Goal: Information Seeking & Learning: Check status

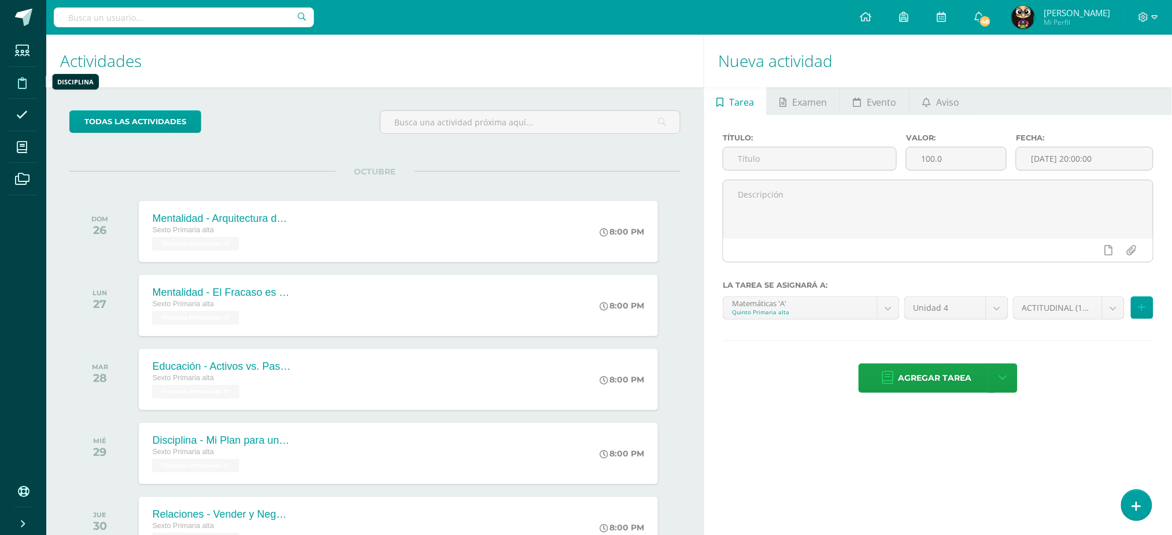
click at [20, 80] on icon at bounding box center [22, 83] width 9 height 12
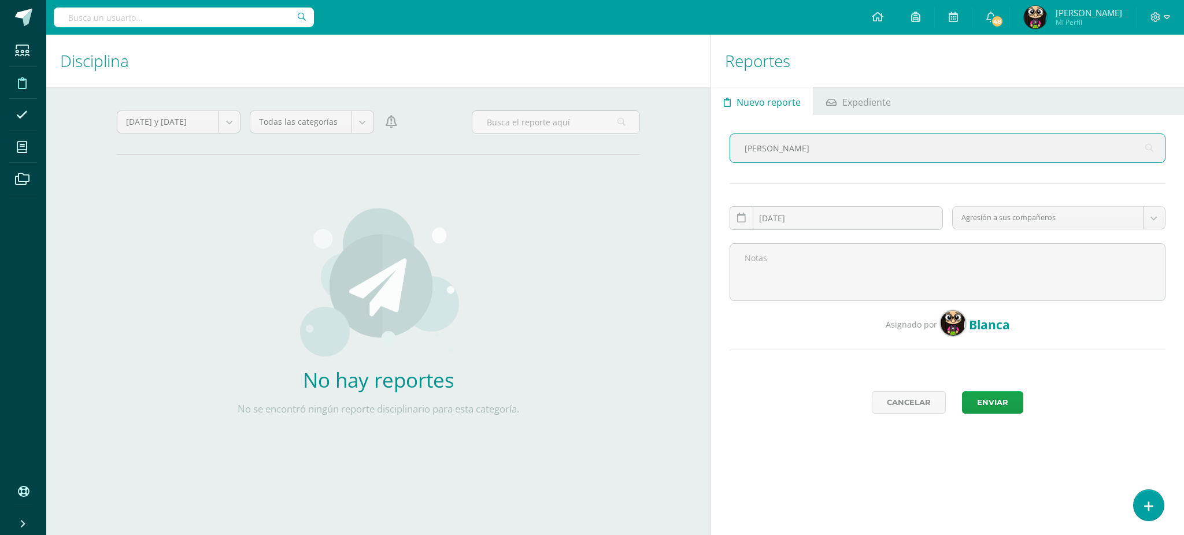
type input "MASSIEL"
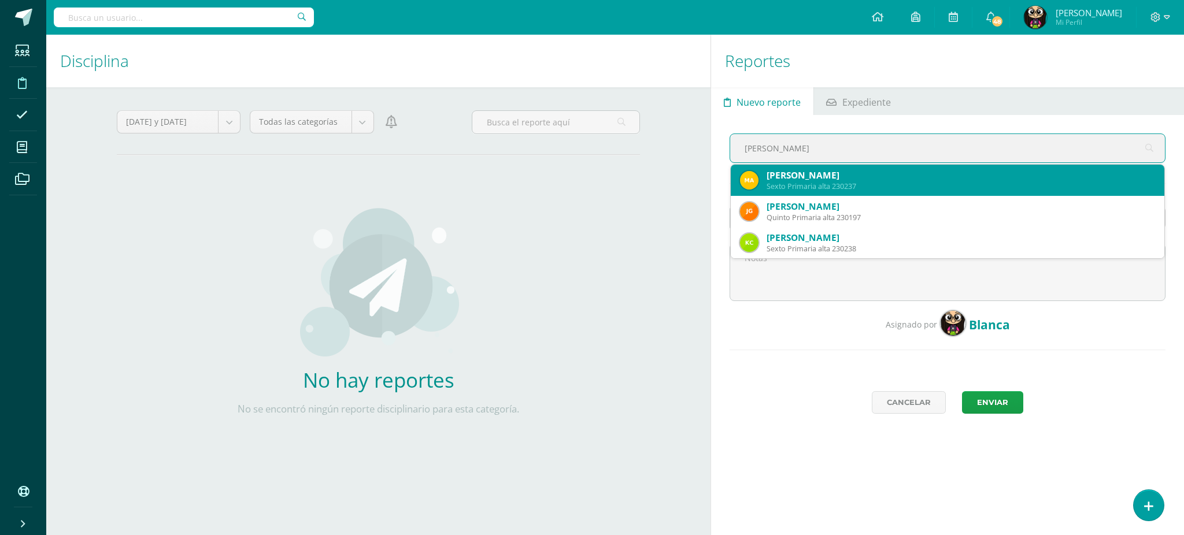
click at [816, 181] on div "Sexto Primaria alta 230237" at bounding box center [960, 186] width 388 height 10
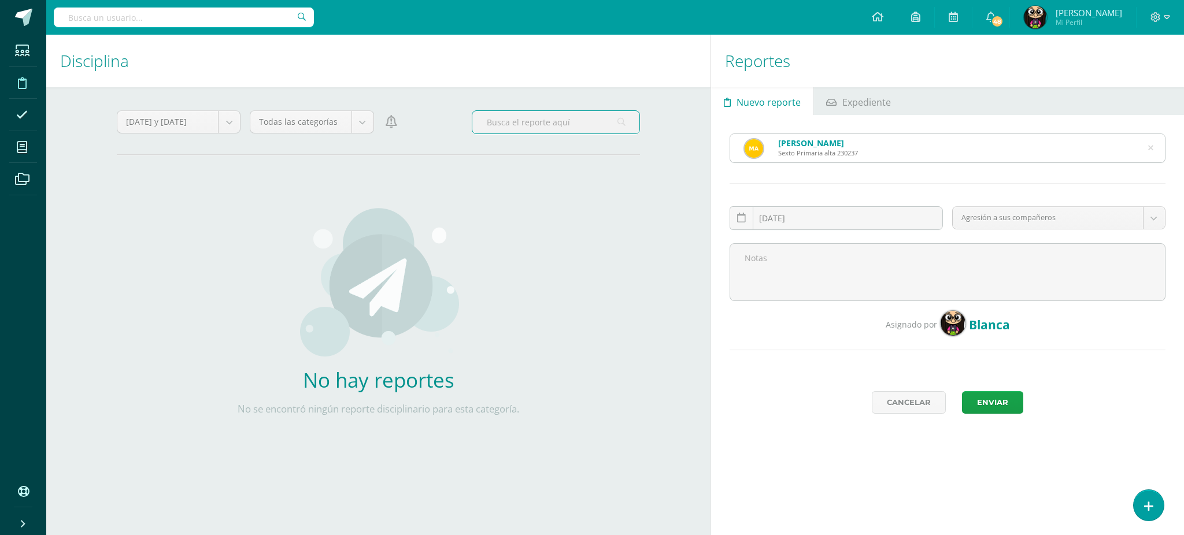
click at [507, 125] on input "text" at bounding box center [555, 122] width 167 height 23
type input "[PERSON_NAME]"
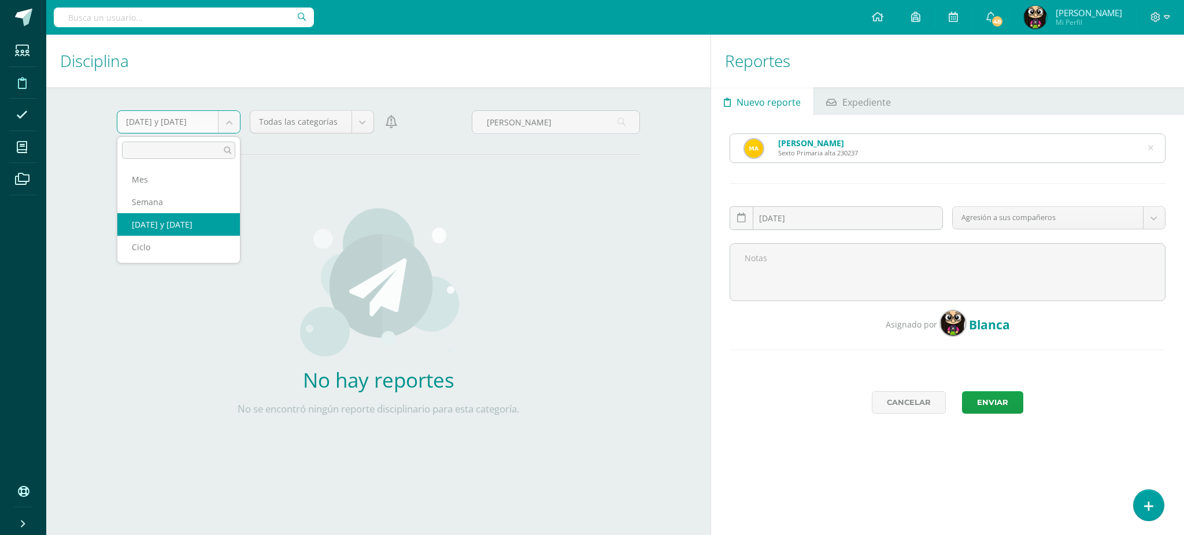
click at [234, 126] on body "Estudiantes Disciplina Asistencia Mis cursos Archivos Soporte Ayuda Reportar un…" at bounding box center [592, 267] width 1184 height 535
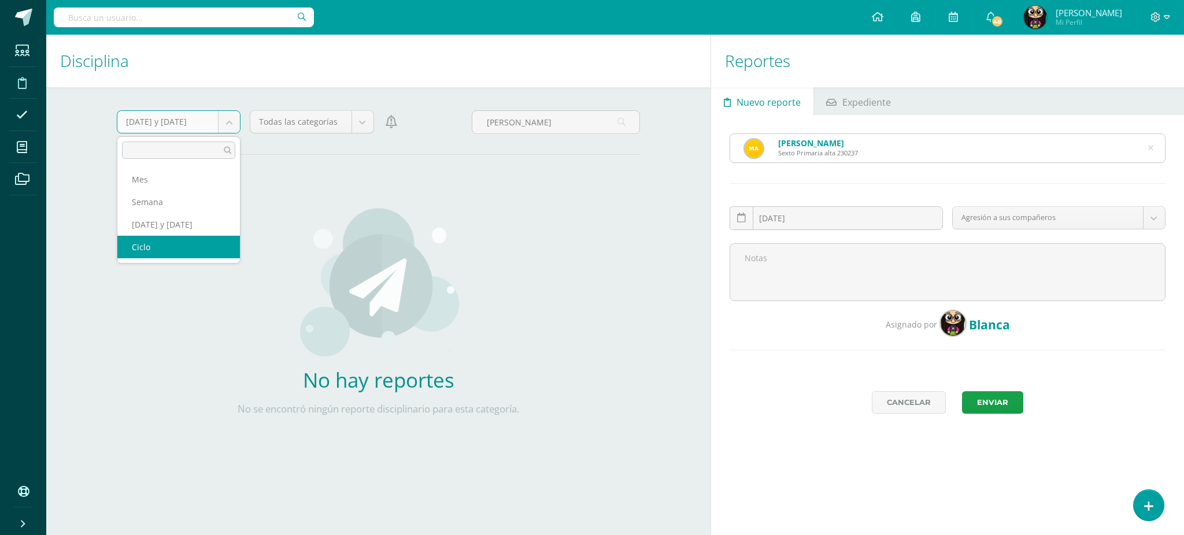
select select "cycle"
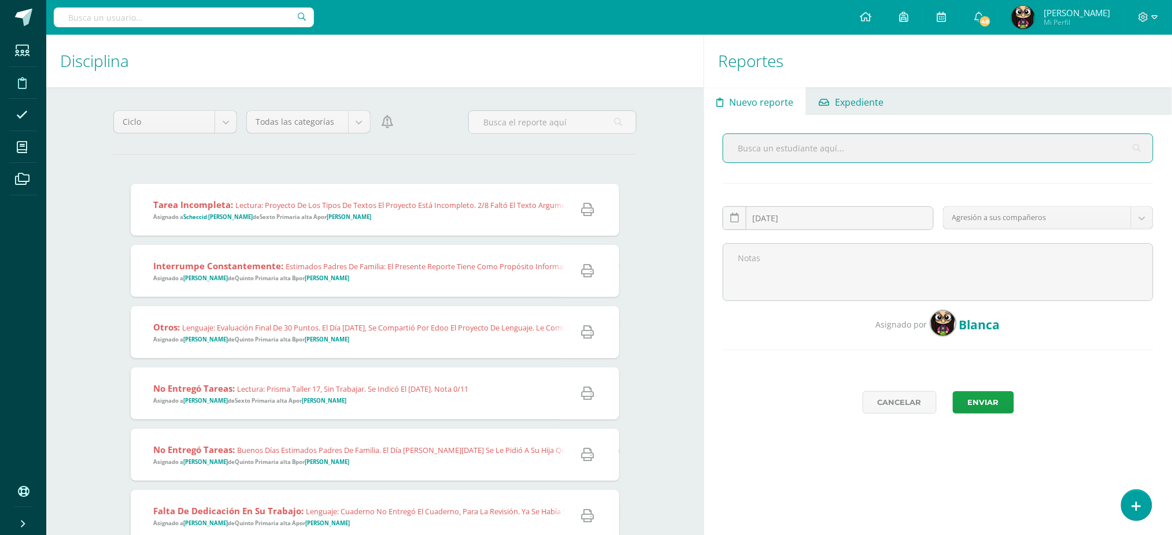
click at [843, 100] on span "Expediente" at bounding box center [859, 102] width 49 height 28
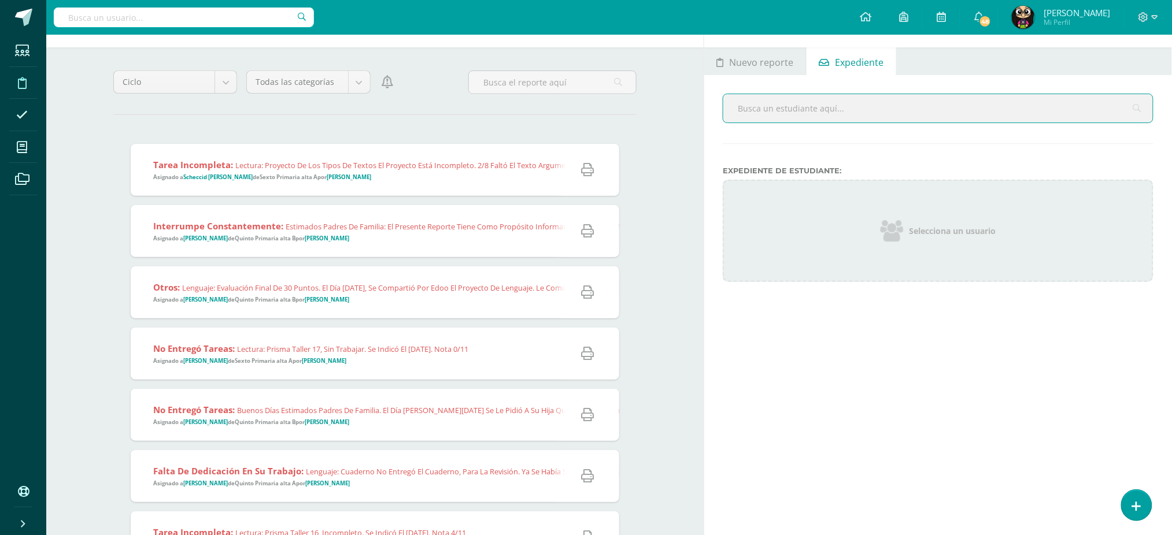
scroll to position [38, 0]
type input "[PERSON_NAME]"
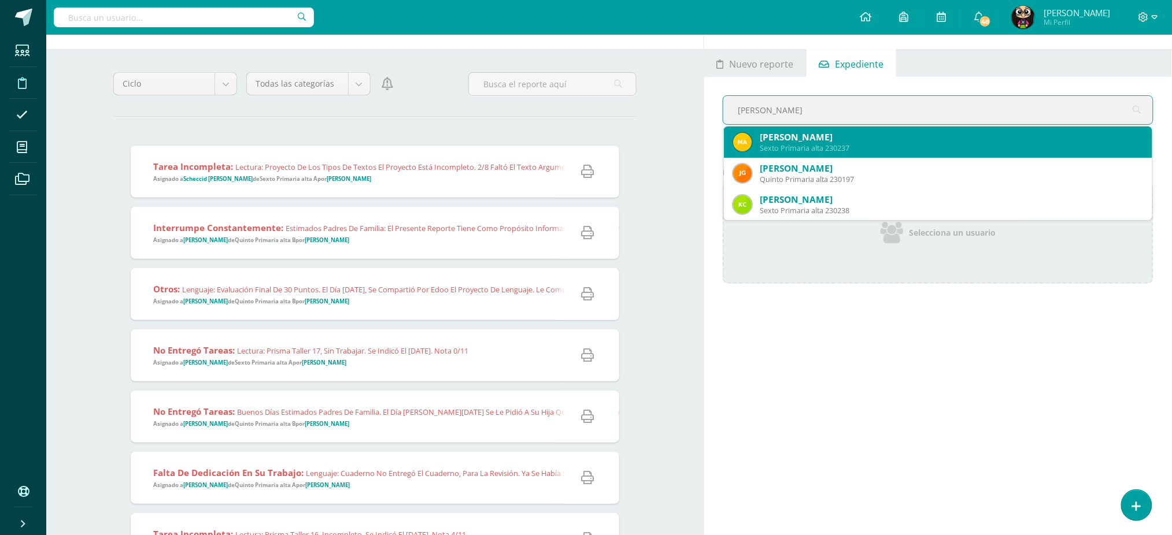
click at [821, 146] on div "Sexto Primaria alta 230237" at bounding box center [950, 148] width 383 height 10
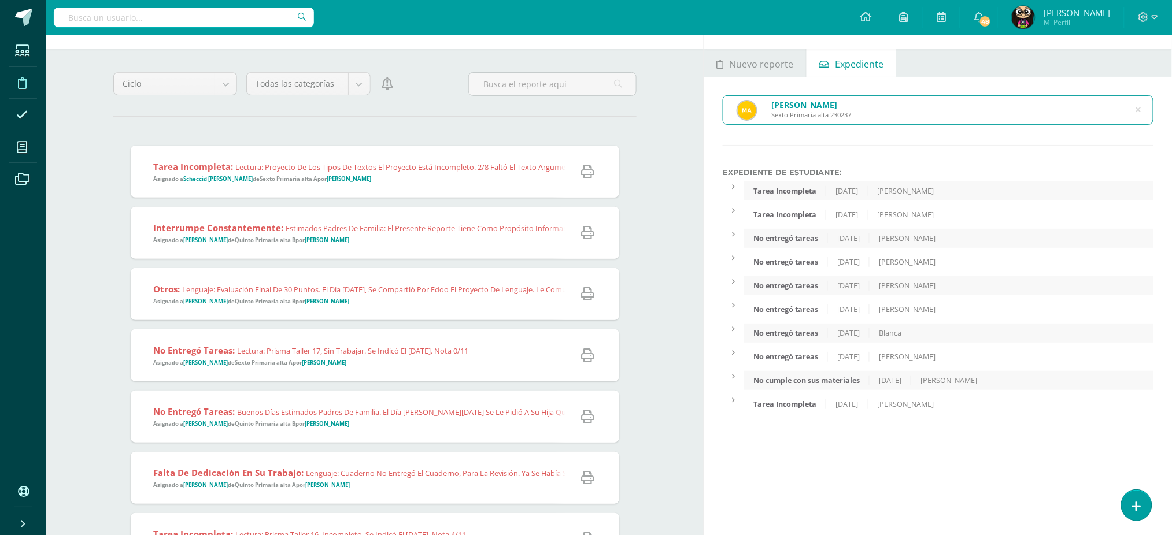
click at [865, 105] on div "[PERSON_NAME] Sexto Primaria alta 230237" at bounding box center [937, 110] width 429 height 28
click at [1139, 109] on icon at bounding box center [1138, 110] width 24 height 24
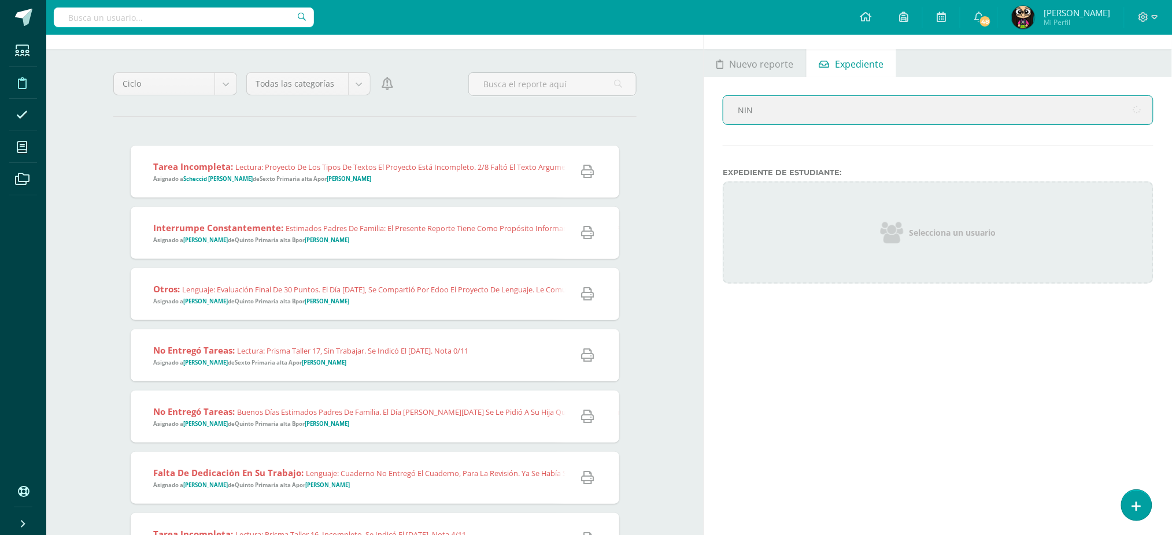
type input "[PERSON_NAME]"
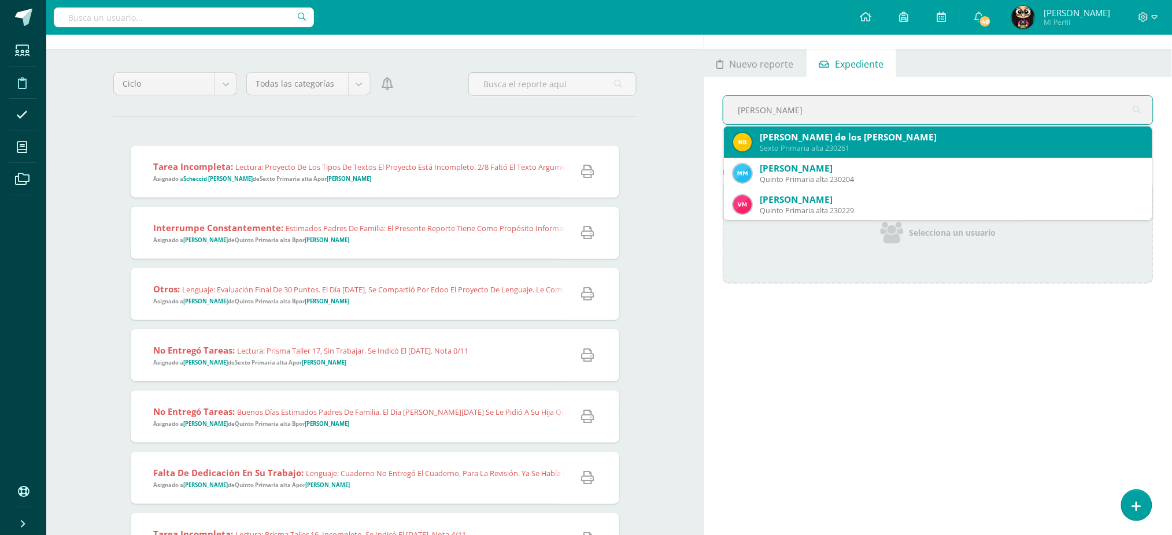
click at [894, 136] on div "[PERSON_NAME] de los [PERSON_NAME]" at bounding box center [950, 137] width 383 height 12
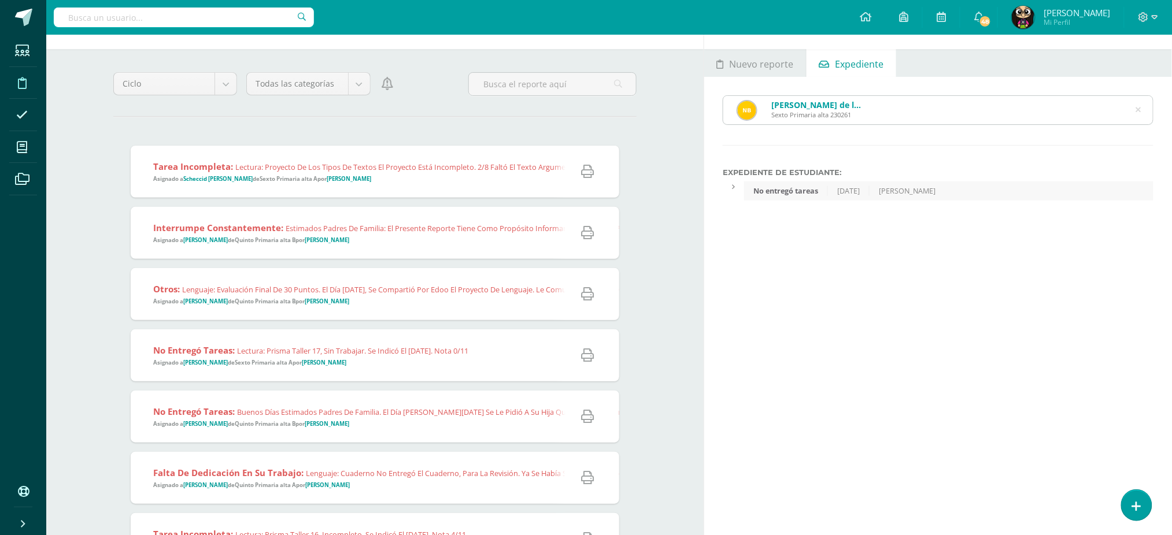
click at [1141, 108] on icon at bounding box center [1138, 109] width 5 height 29
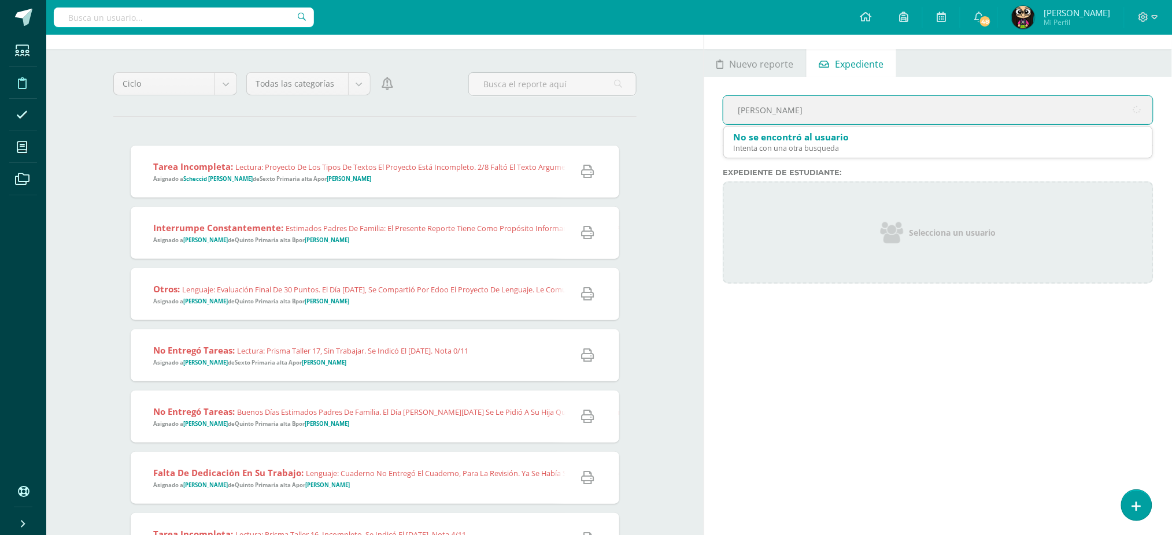
type input "[PERSON_NAME]"
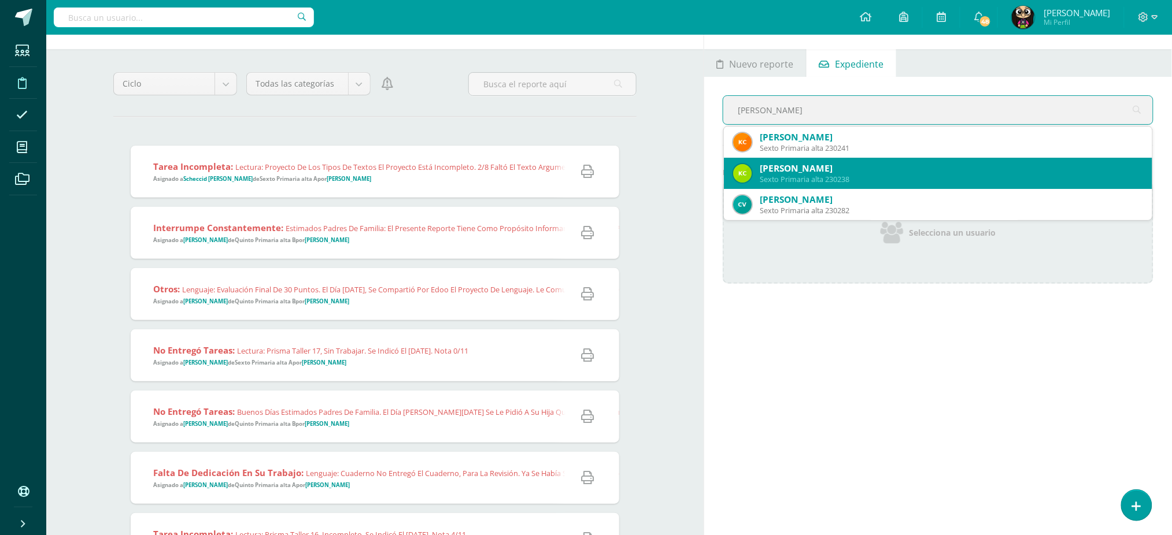
click at [868, 171] on div "[PERSON_NAME]" at bounding box center [950, 168] width 383 height 12
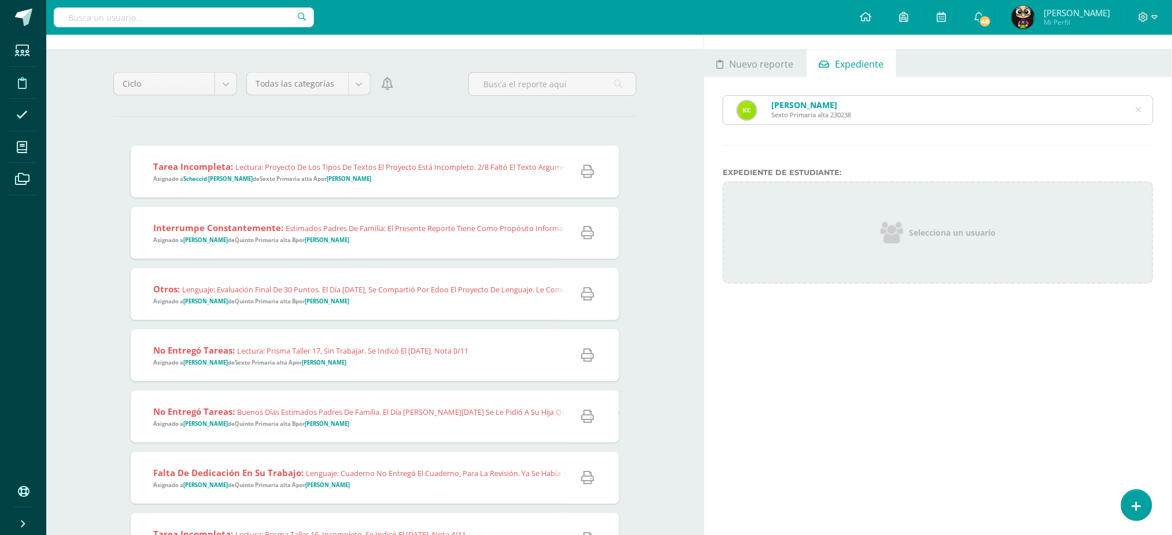
click at [1139, 108] on icon at bounding box center [1138, 109] width 5 height 29
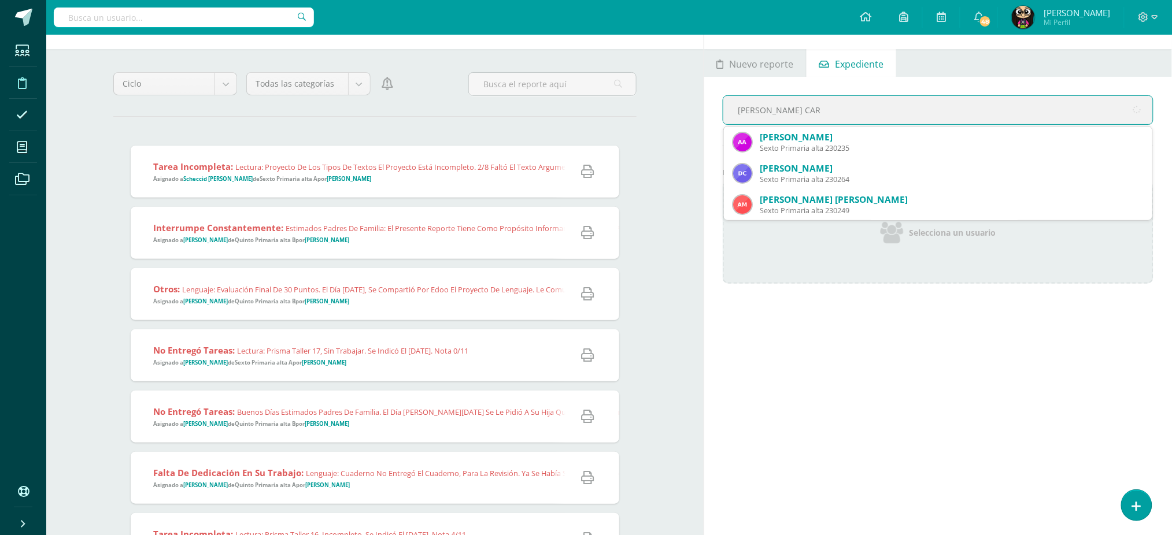
type input "[PERSON_NAME]"
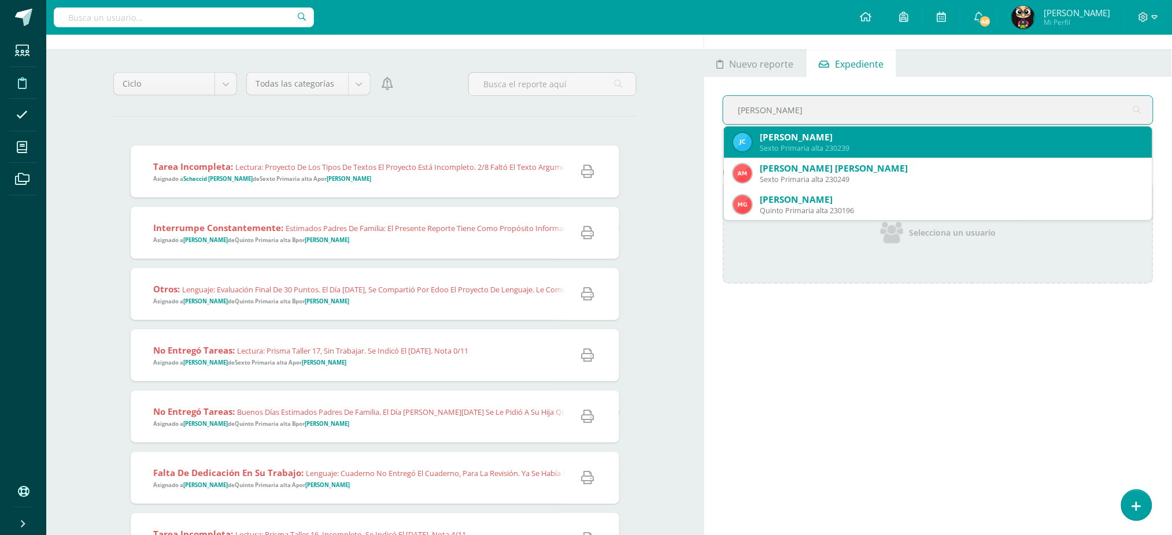
click at [958, 154] on div "[PERSON_NAME] Sexto Primaria alta 230239" at bounding box center [938, 142] width 410 height 31
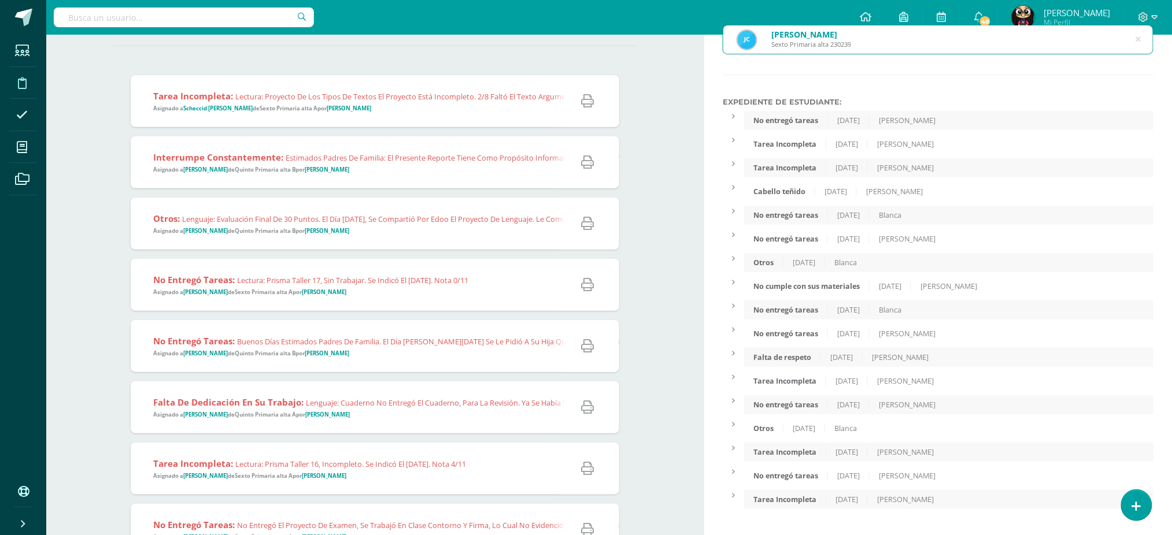
scroll to position [115, 0]
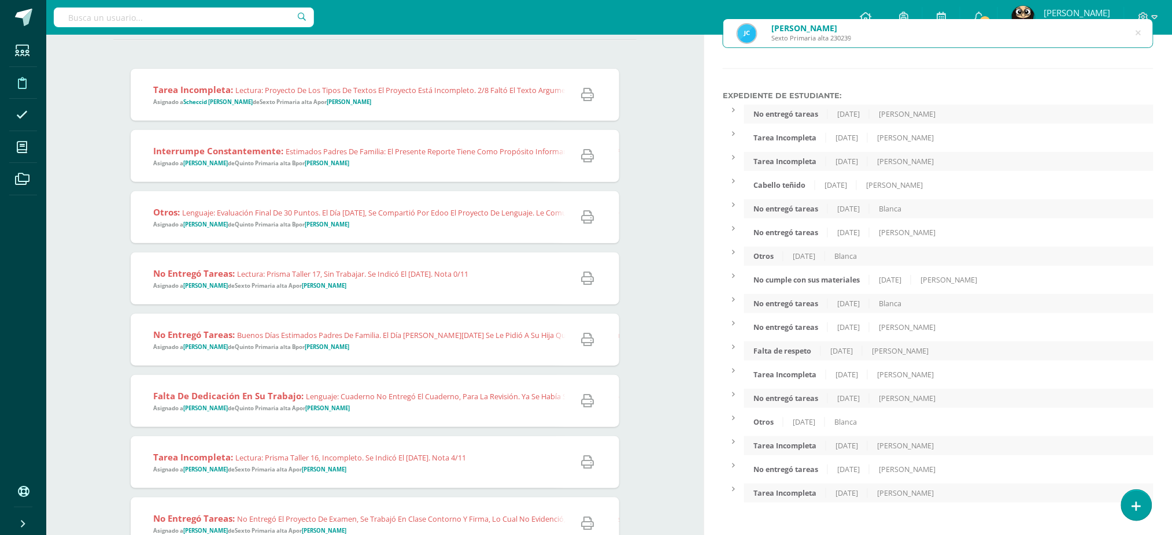
click at [792, 257] on div "[DATE]" at bounding box center [804, 256] width 42 height 10
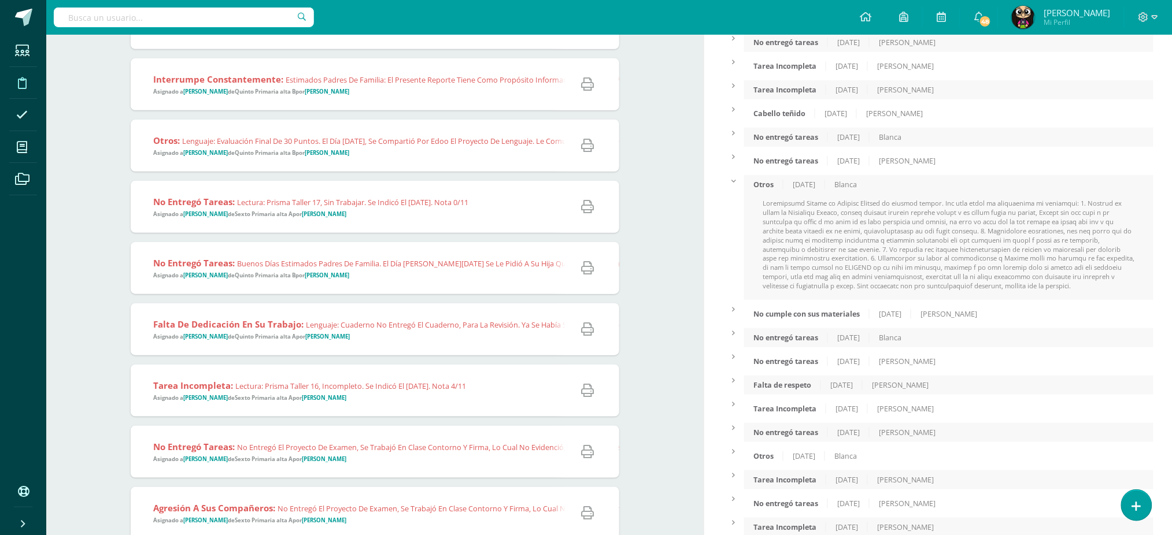
scroll to position [192, 0]
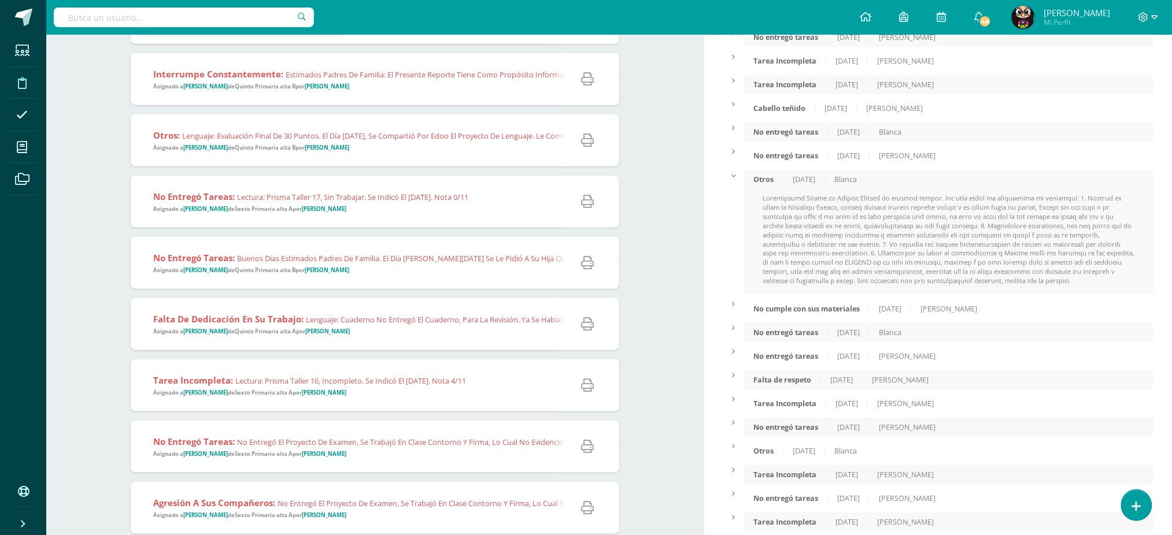
click at [775, 453] on div "Otros" at bounding box center [763, 451] width 39 height 10
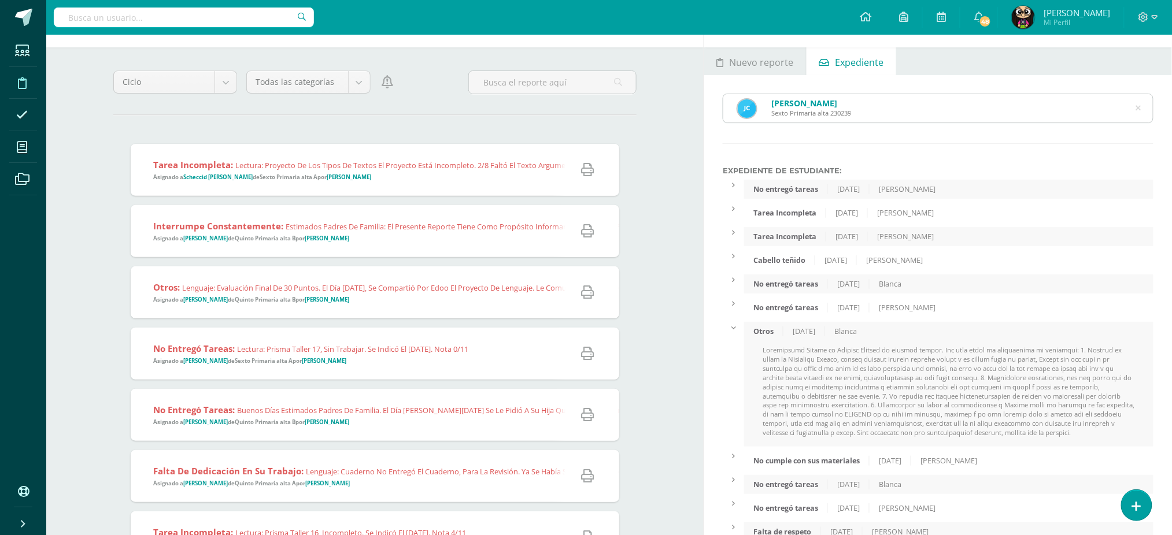
scroll to position [38, 0]
click at [1137, 108] on icon at bounding box center [1138, 110] width 29 height 5
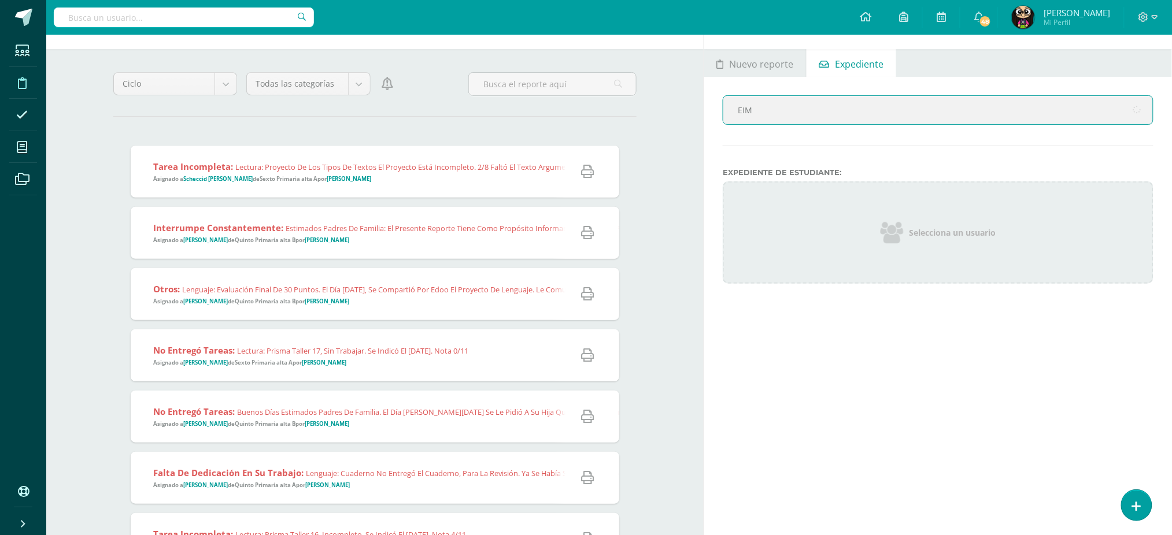
type input "[PERSON_NAME]"
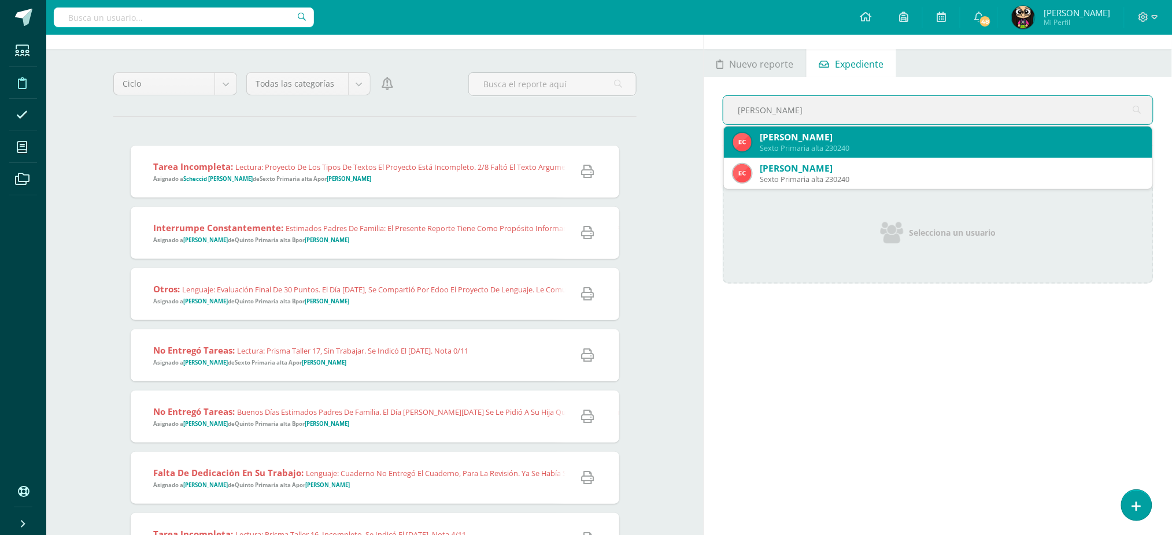
click at [782, 147] on div "Sexto Primaria alta 230240" at bounding box center [950, 148] width 383 height 10
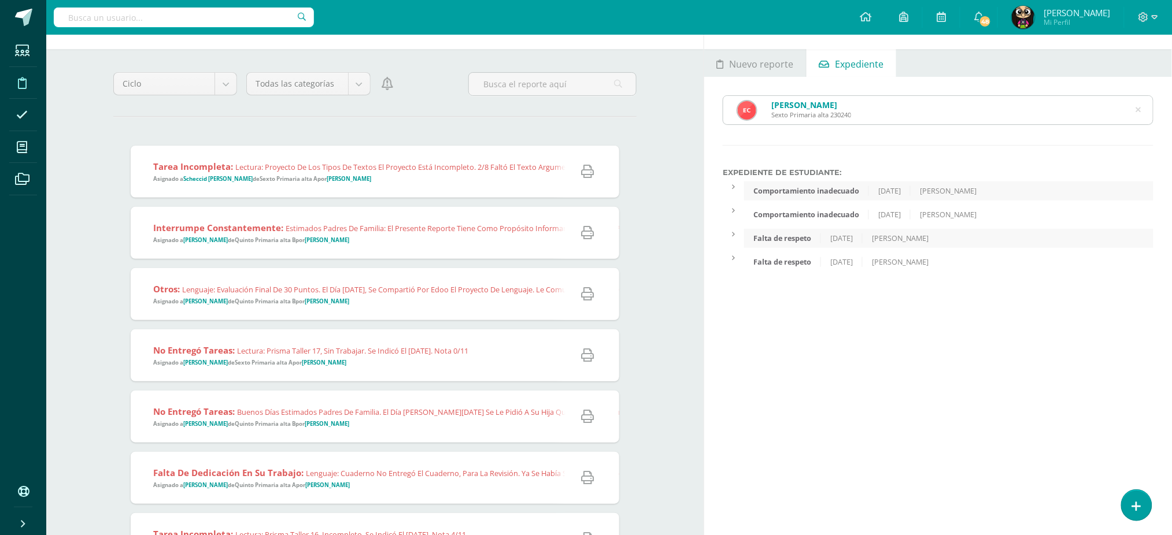
click at [1139, 109] on icon at bounding box center [1138, 110] width 24 height 24
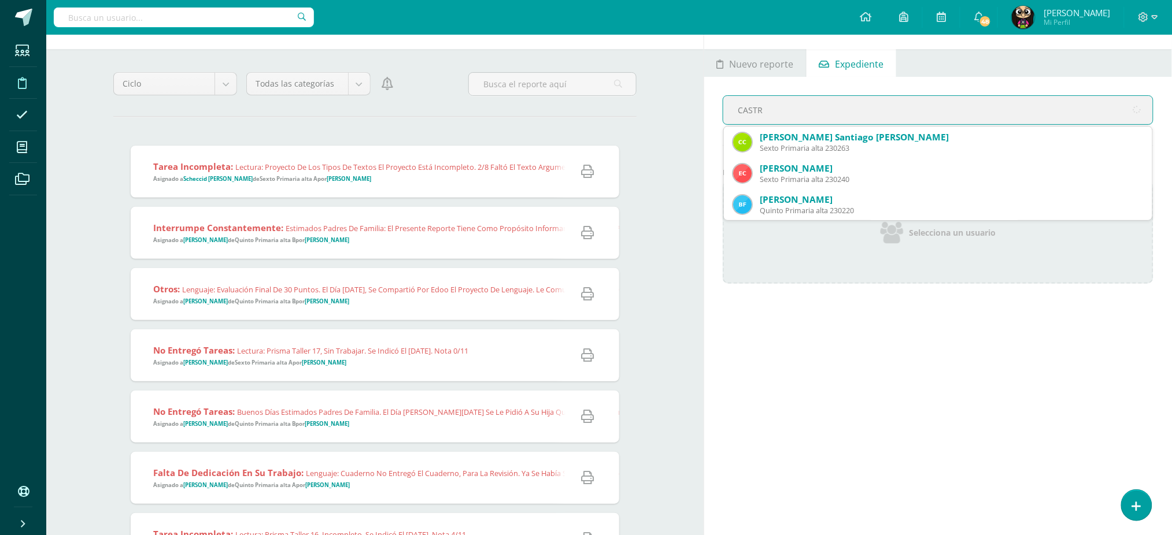
type input "[PERSON_NAME]"
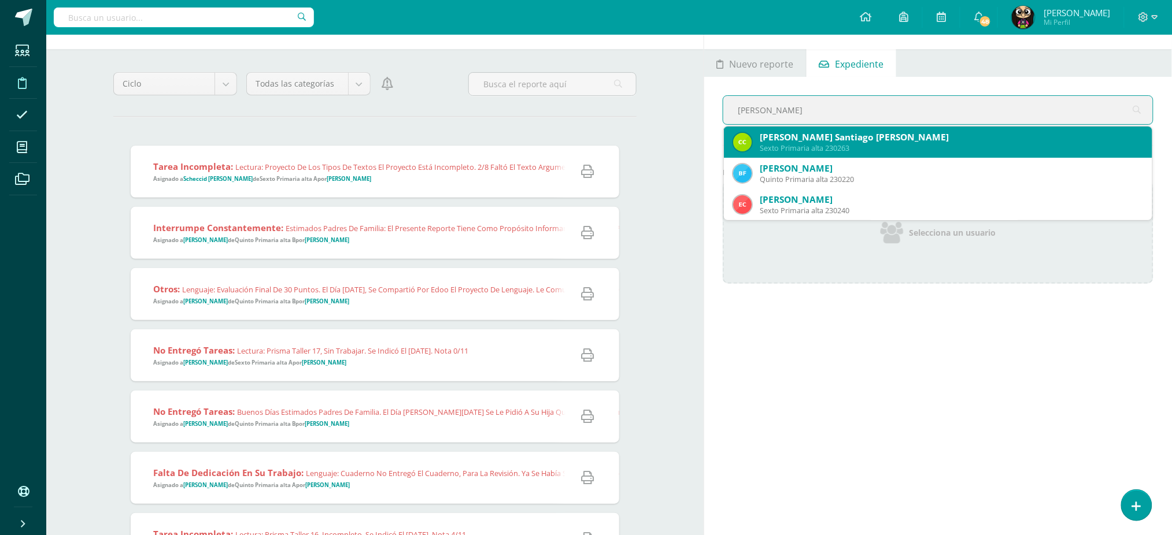
click at [925, 140] on div "[PERSON_NAME] Santiago [PERSON_NAME]" at bounding box center [950, 137] width 383 height 12
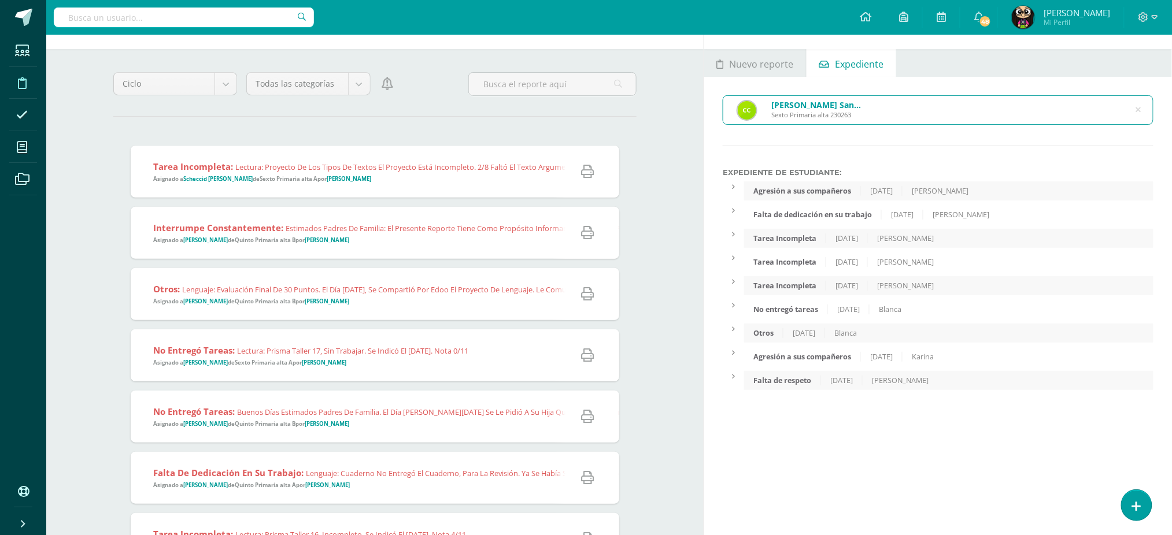
click at [788, 336] on div "[DATE]" at bounding box center [804, 333] width 42 height 10
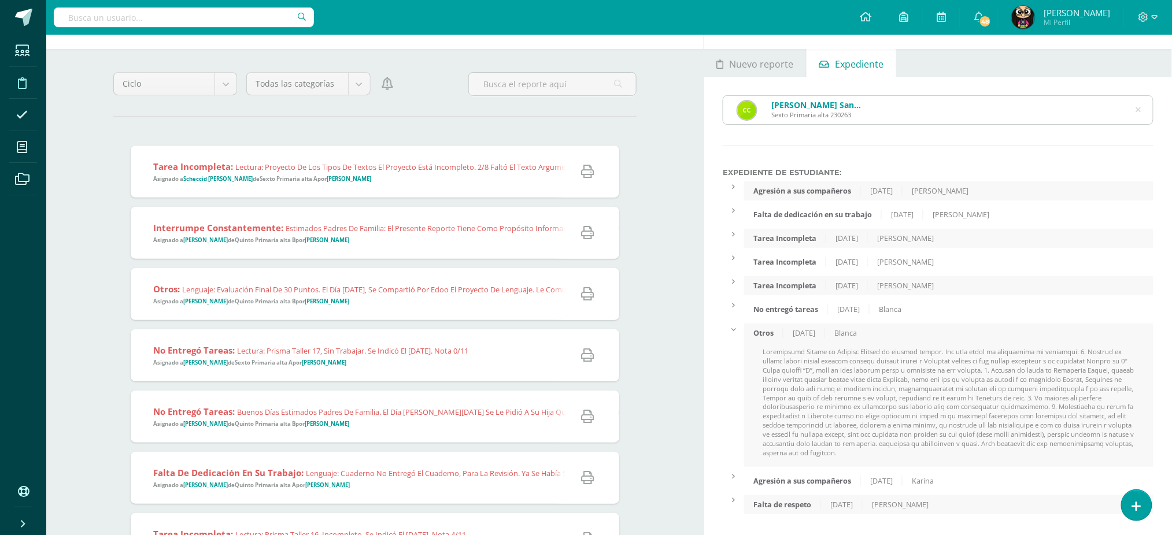
click at [1140, 109] on icon at bounding box center [1138, 109] width 5 height 29
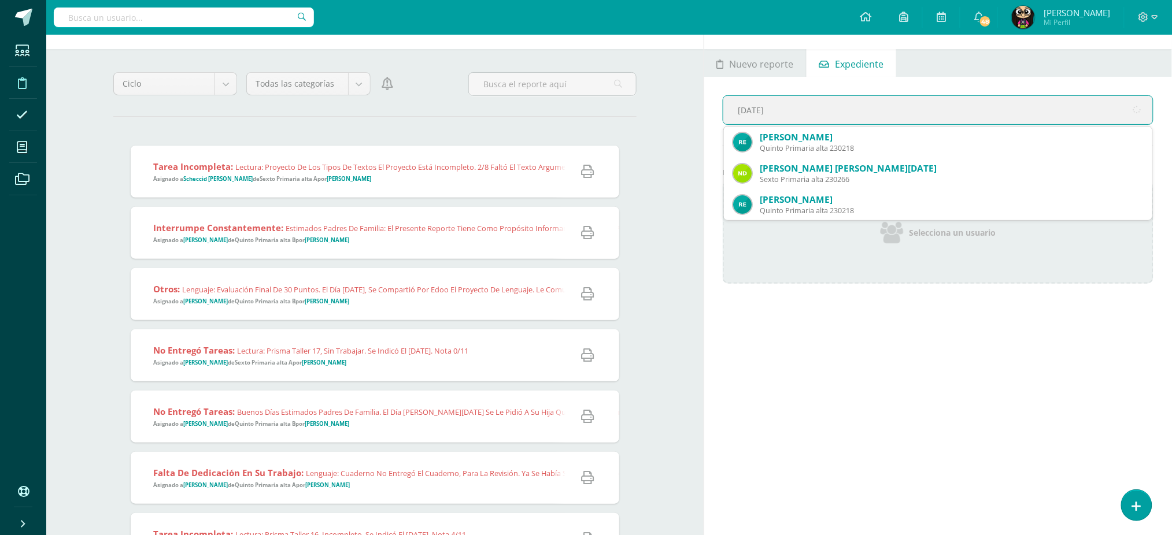
type input "[PERSON_NAME]"
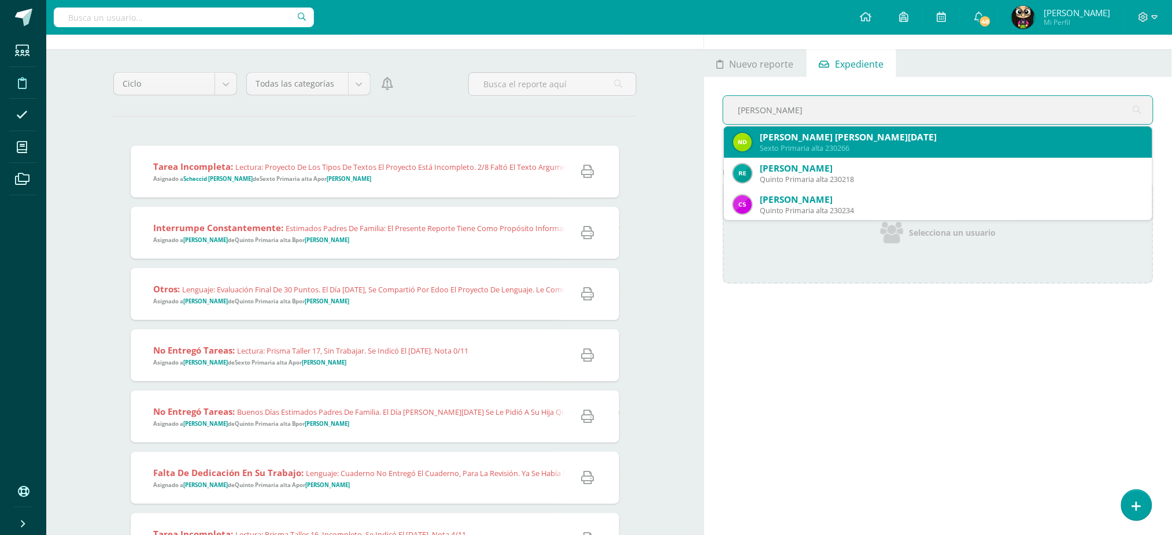
click at [899, 135] on div "[PERSON_NAME] [PERSON_NAME][DATE]" at bounding box center [950, 137] width 383 height 12
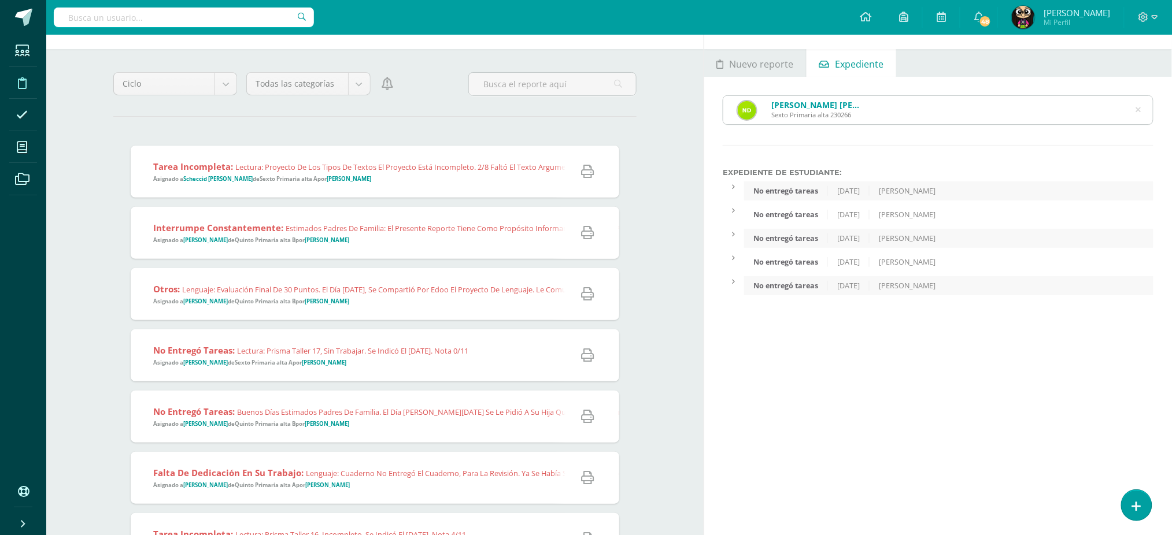
click at [1139, 109] on icon at bounding box center [1138, 110] width 24 height 24
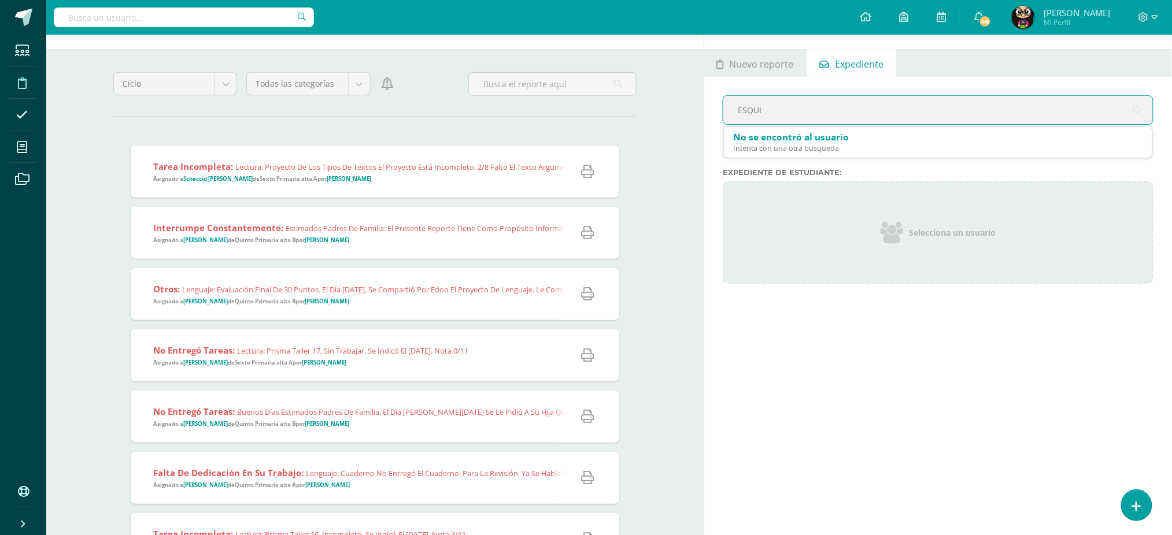
type input "ESQUIV"
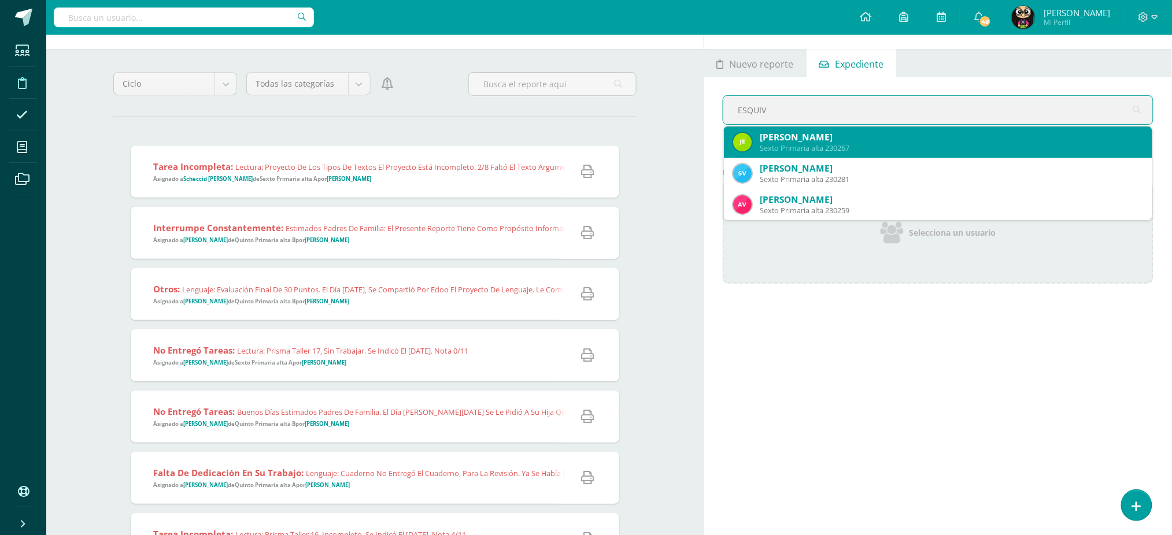
click at [813, 141] on div "[PERSON_NAME]" at bounding box center [950, 137] width 383 height 12
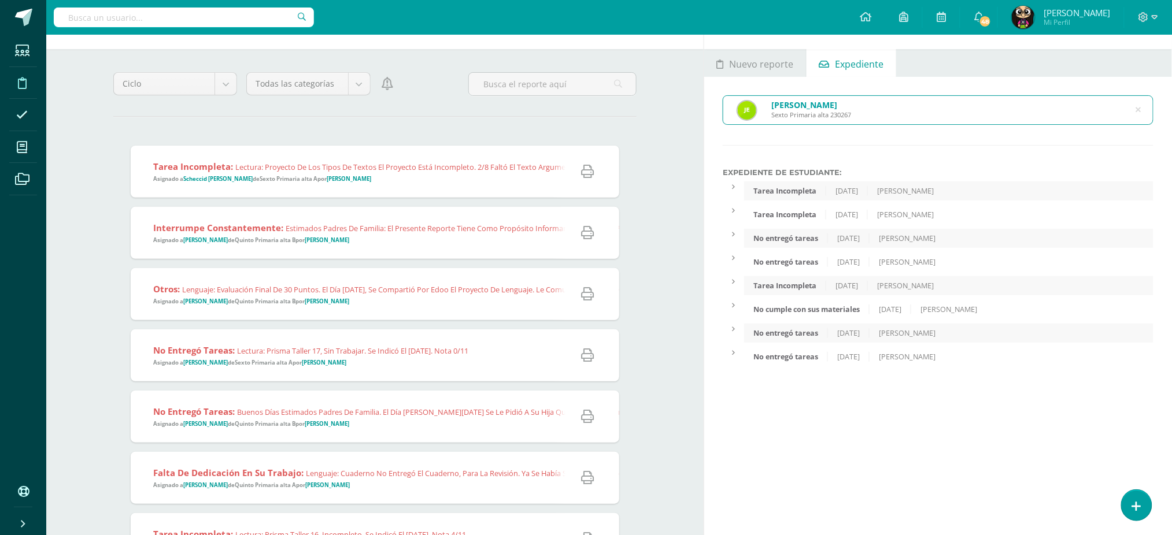
click at [1138, 109] on icon at bounding box center [1138, 110] width 24 height 24
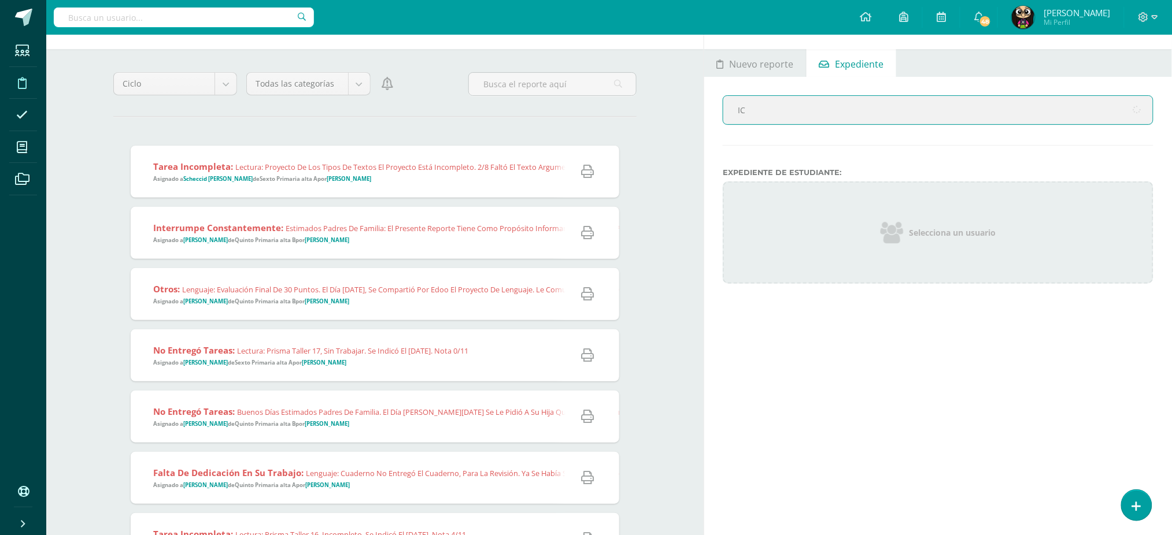
type input "ICU"
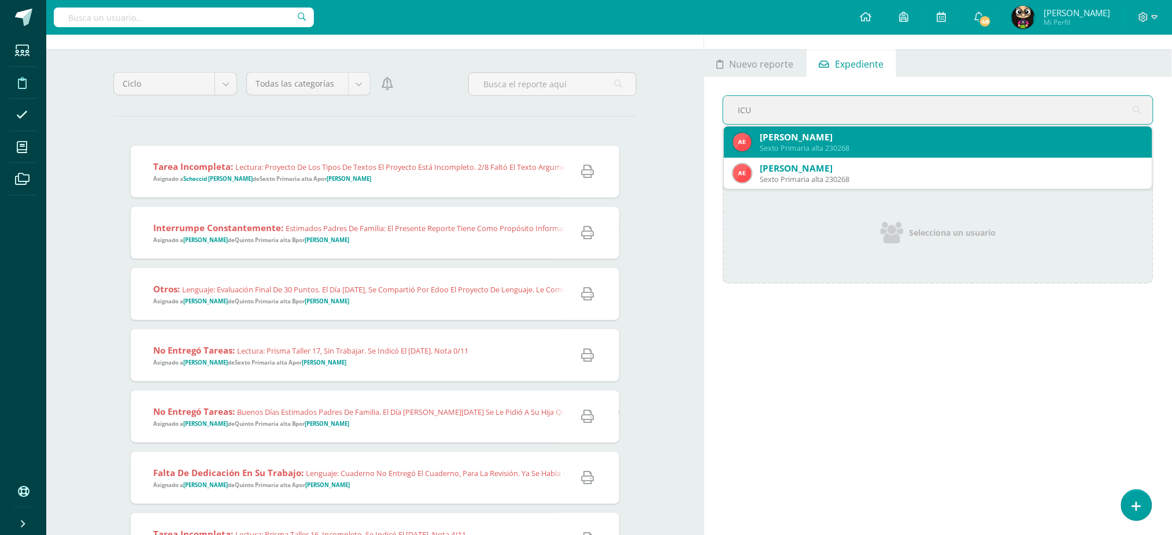
click at [826, 138] on div "[PERSON_NAME]" at bounding box center [950, 137] width 383 height 12
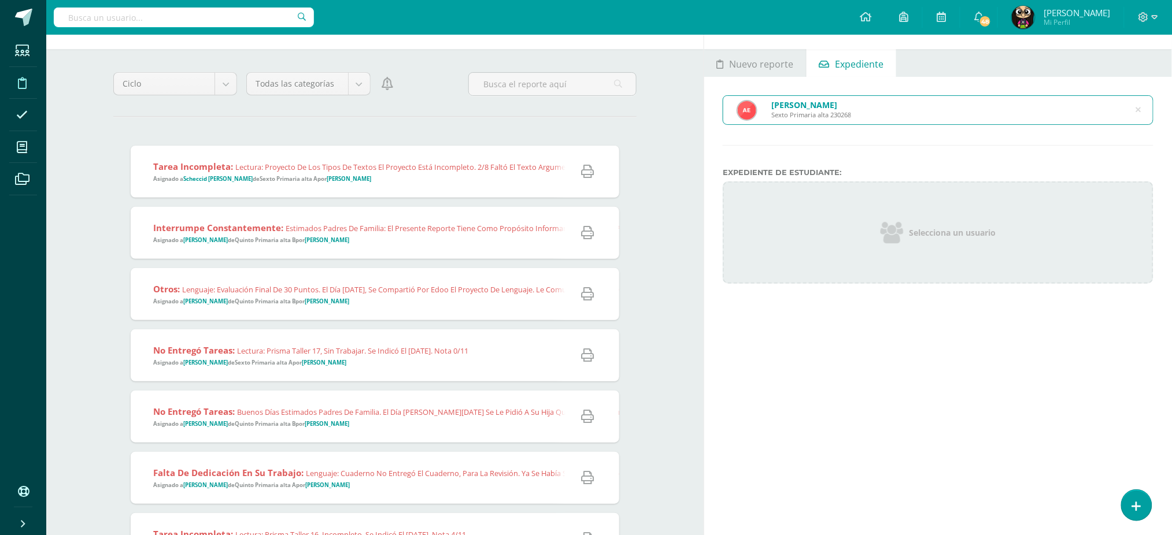
click at [1140, 111] on icon at bounding box center [1138, 110] width 24 height 24
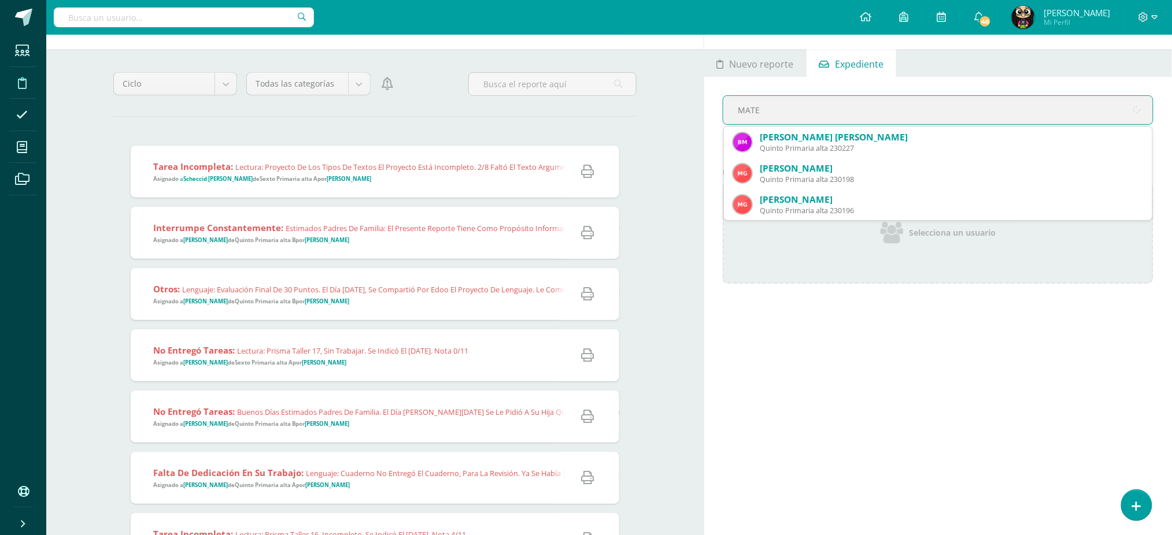
type input "[PERSON_NAME]"
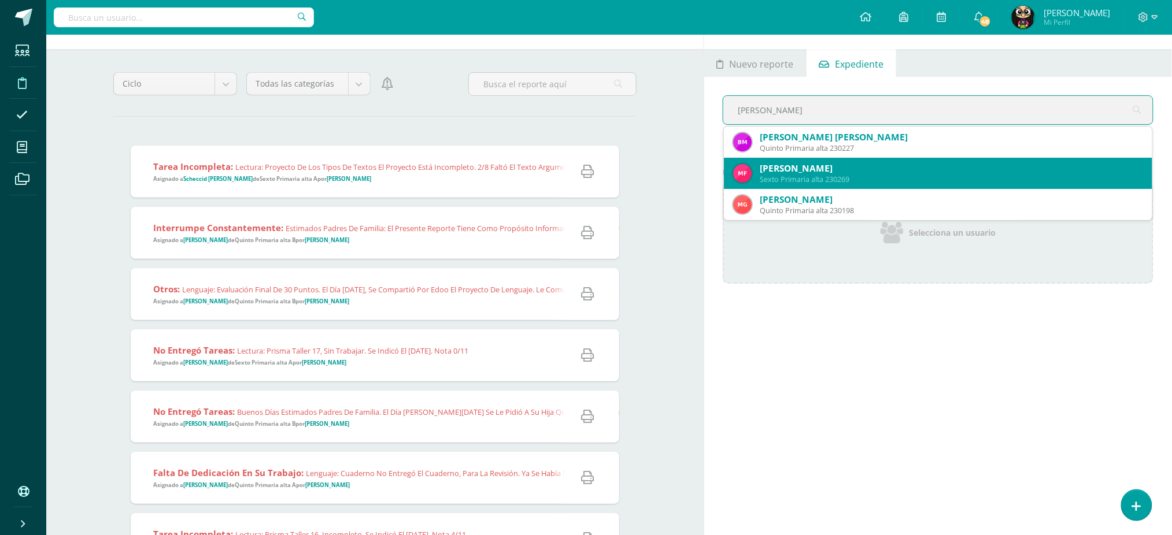
click at [931, 171] on div "[PERSON_NAME]" at bounding box center [950, 168] width 383 height 12
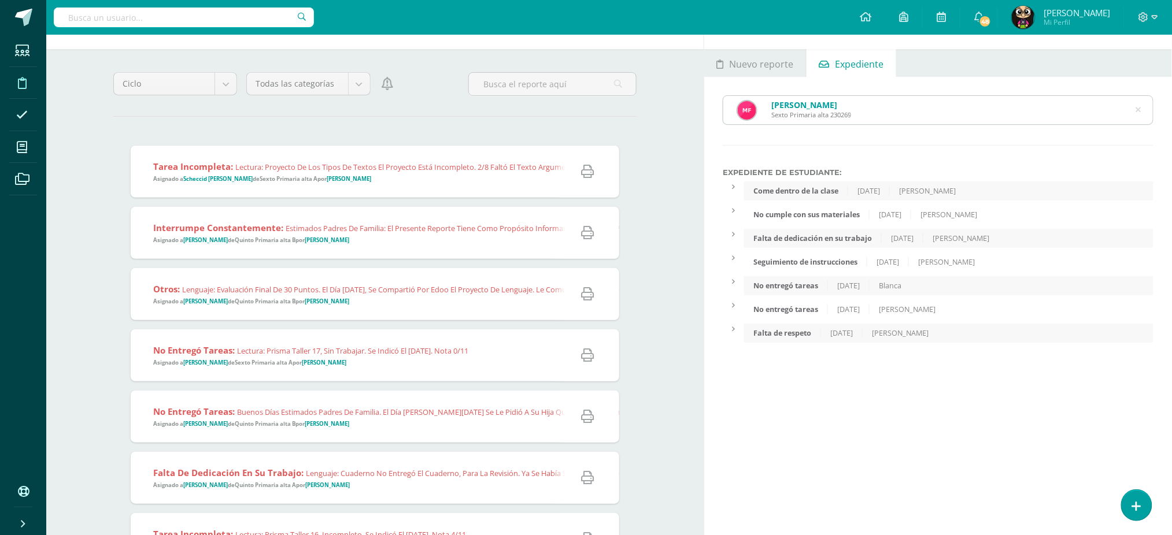
click at [790, 266] on div "Seguimiento de instrucciones" at bounding box center [805, 262] width 123 height 10
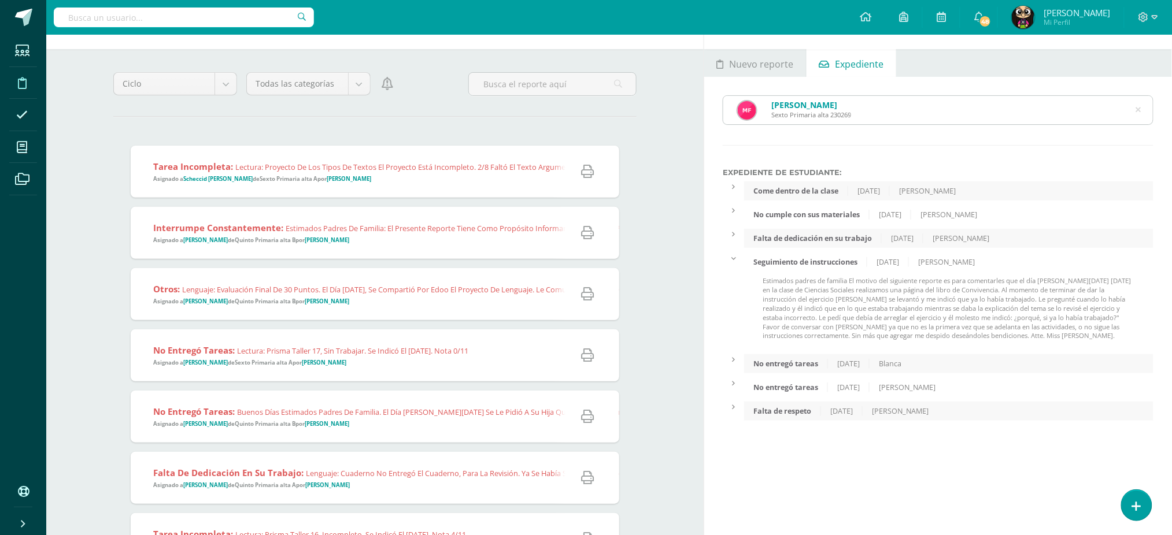
click at [1143, 108] on div "[PERSON_NAME] Sexto Primaria alta 230269" at bounding box center [937, 110] width 429 height 28
click at [1139, 107] on icon at bounding box center [1138, 110] width 24 height 24
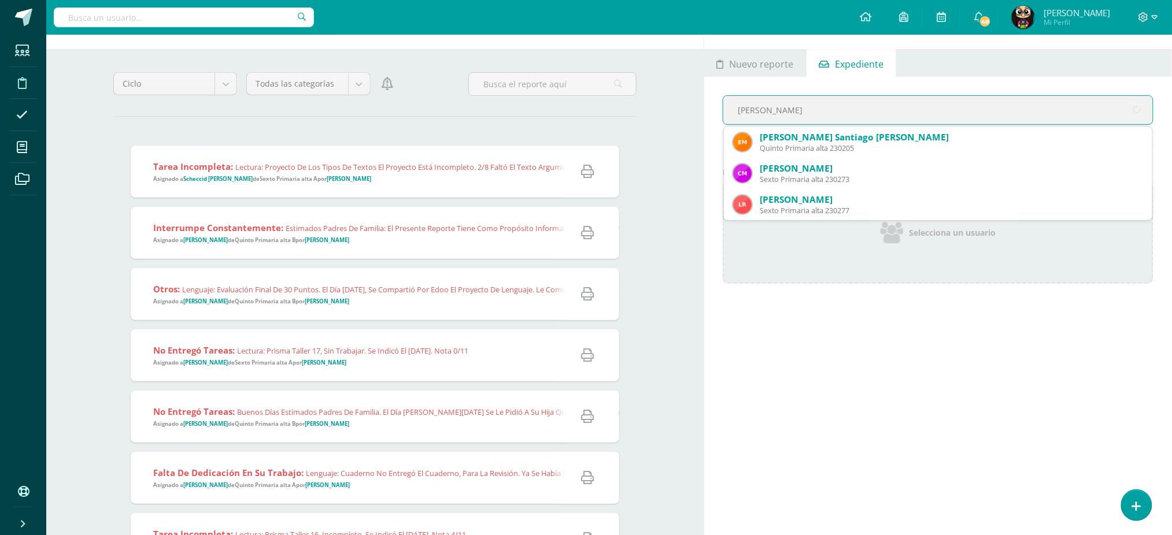
type input "[PERSON_NAME]"
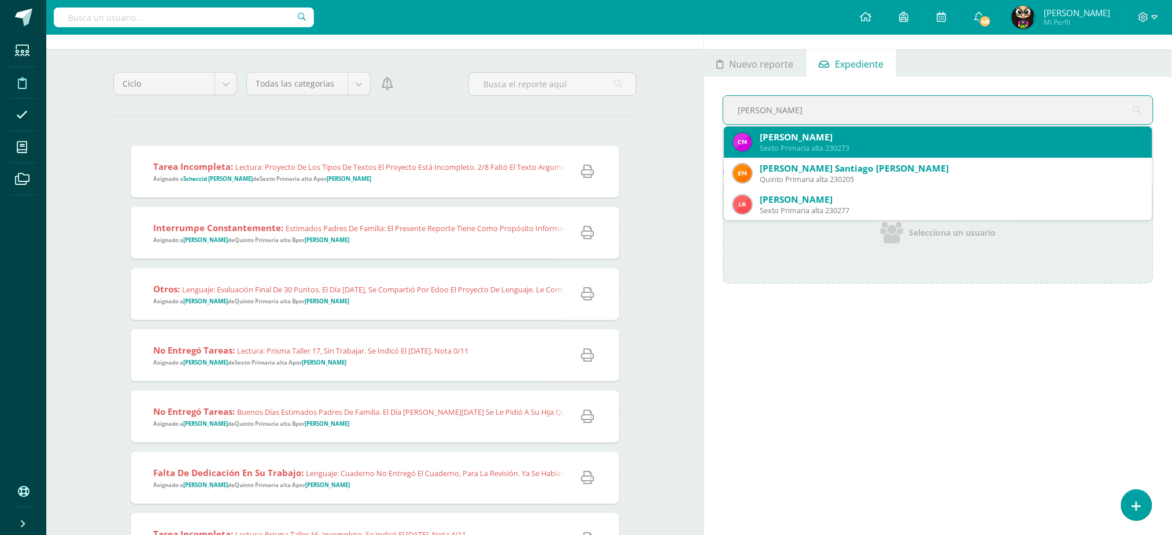
click at [871, 145] on div "Sexto Primaria alta 230273" at bounding box center [950, 148] width 383 height 10
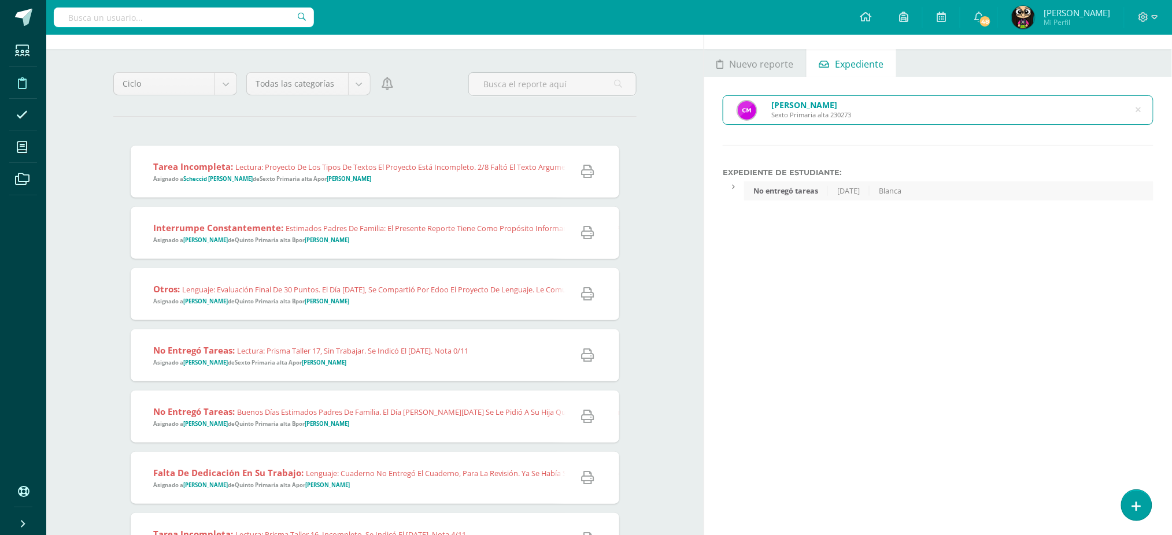
click at [1142, 109] on div "[PERSON_NAME] Sexto Primaria alta 230273" at bounding box center [937, 110] width 429 height 28
click at [1139, 108] on icon at bounding box center [1138, 110] width 24 height 24
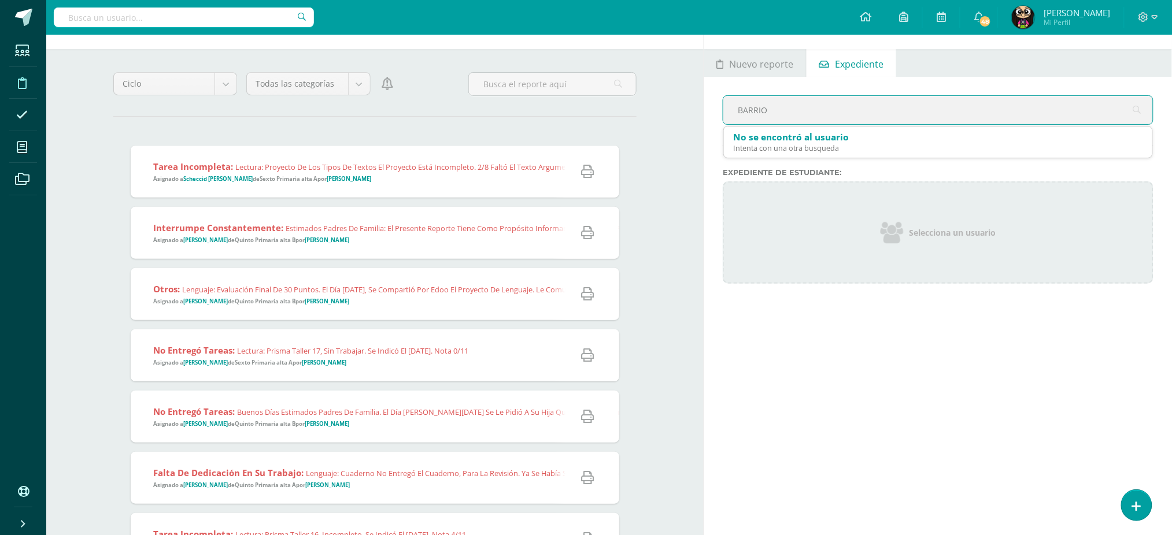
type input "BARRIOS"
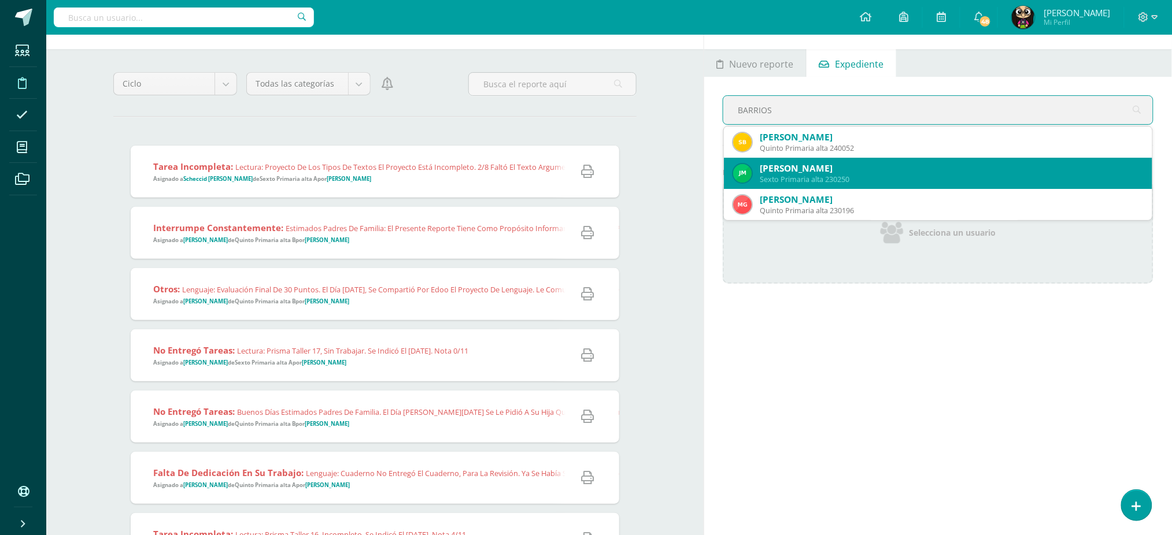
click at [814, 169] on div "[PERSON_NAME]" at bounding box center [950, 168] width 383 height 12
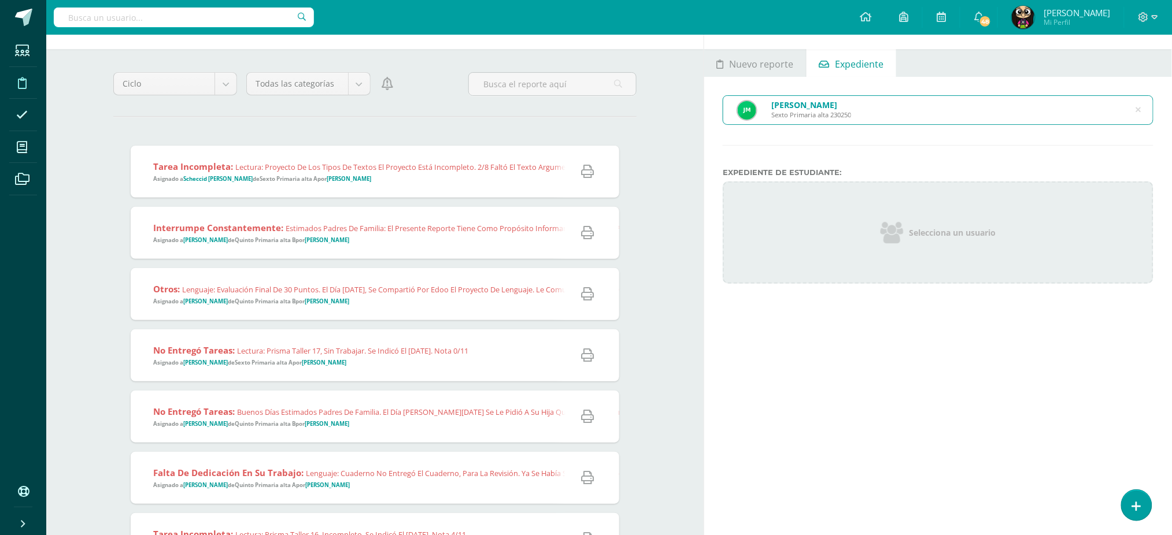
click at [1141, 111] on icon at bounding box center [1138, 109] width 5 height 29
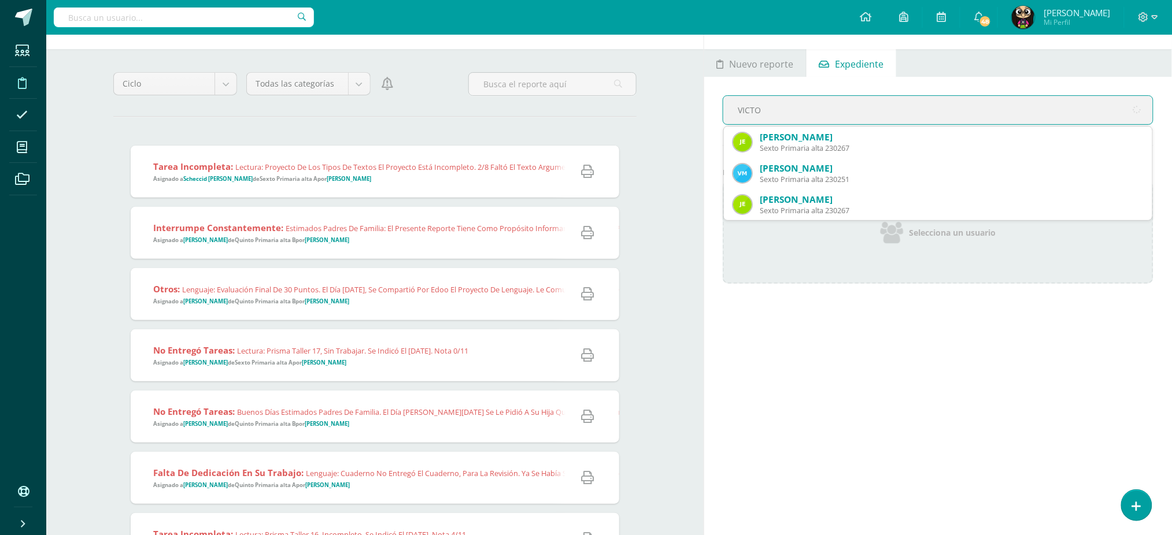
type input "[PERSON_NAME]"
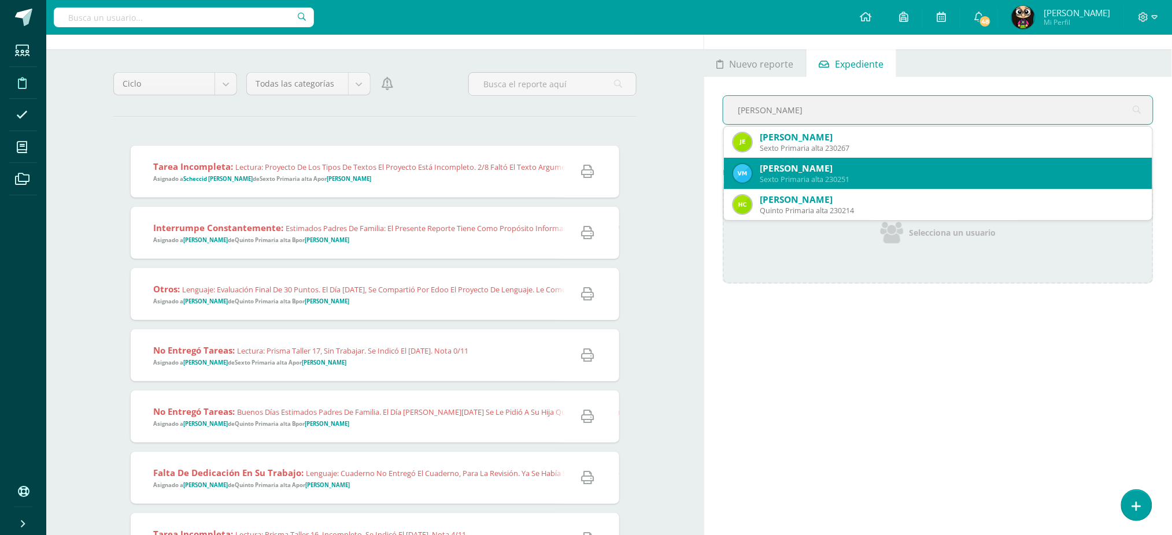
click at [1048, 167] on div "[PERSON_NAME]" at bounding box center [950, 168] width 383 height 12
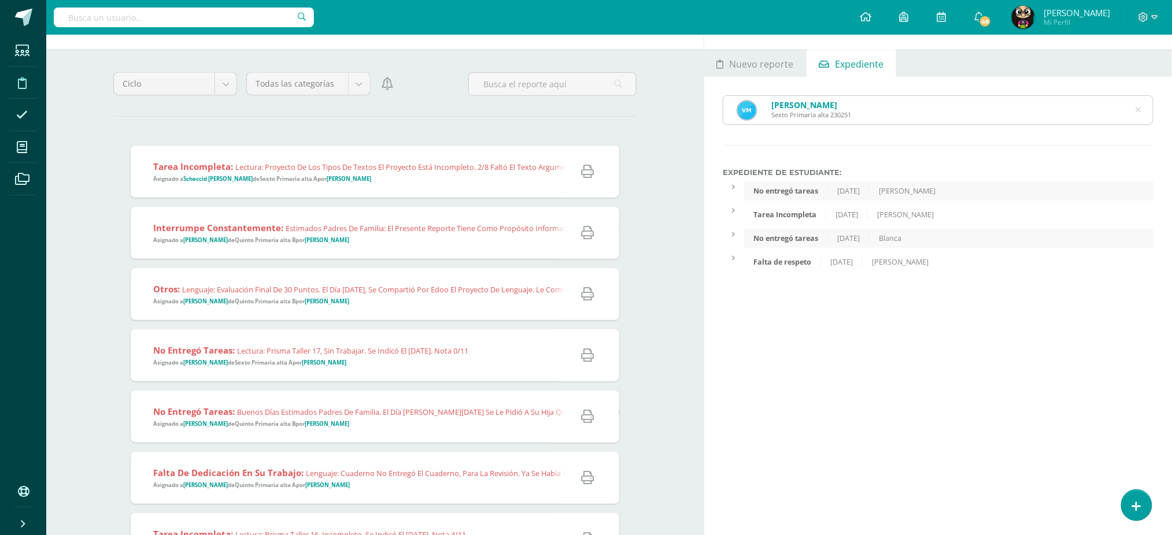
click at [1139, 109] on icon at bounding box center [1138, 109] width 5 height 29
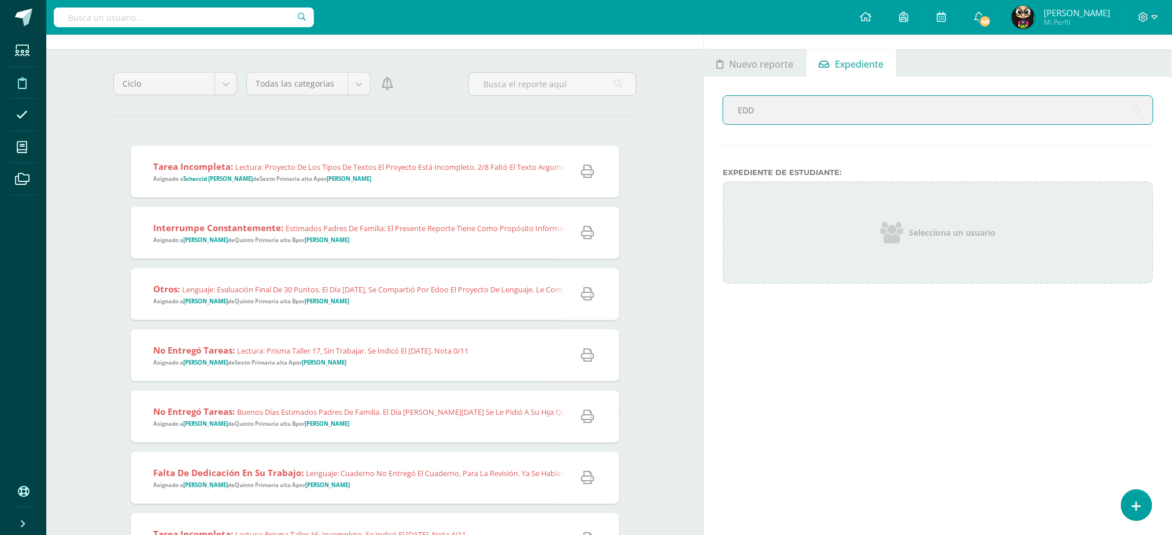
type input "[PERSON_NAME]"
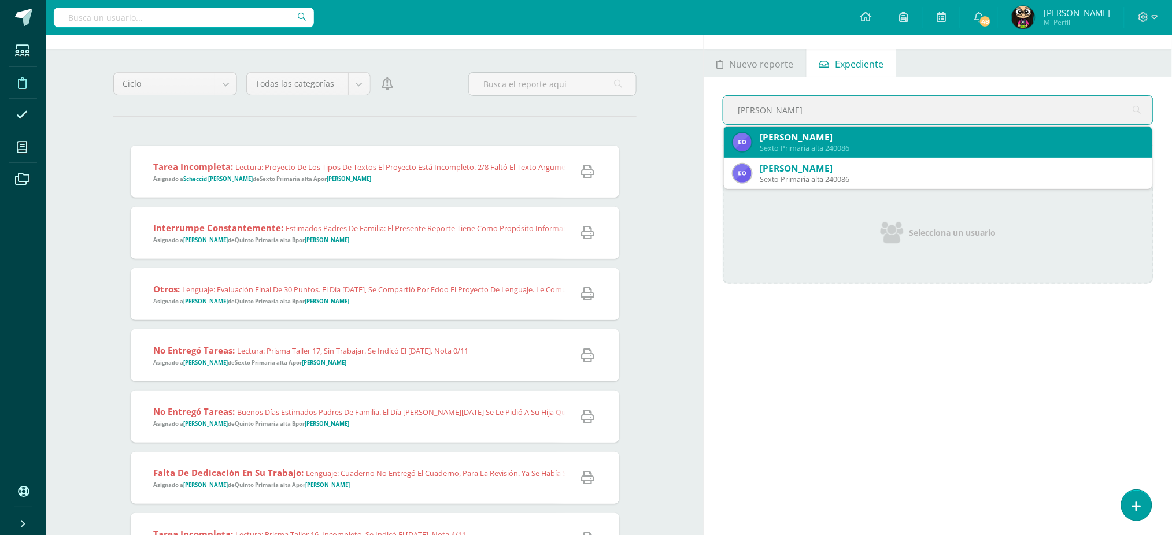
click at [810, 138] on div "[PERSON_NAME]" at bounding box center [950, 137] width 383 height 12
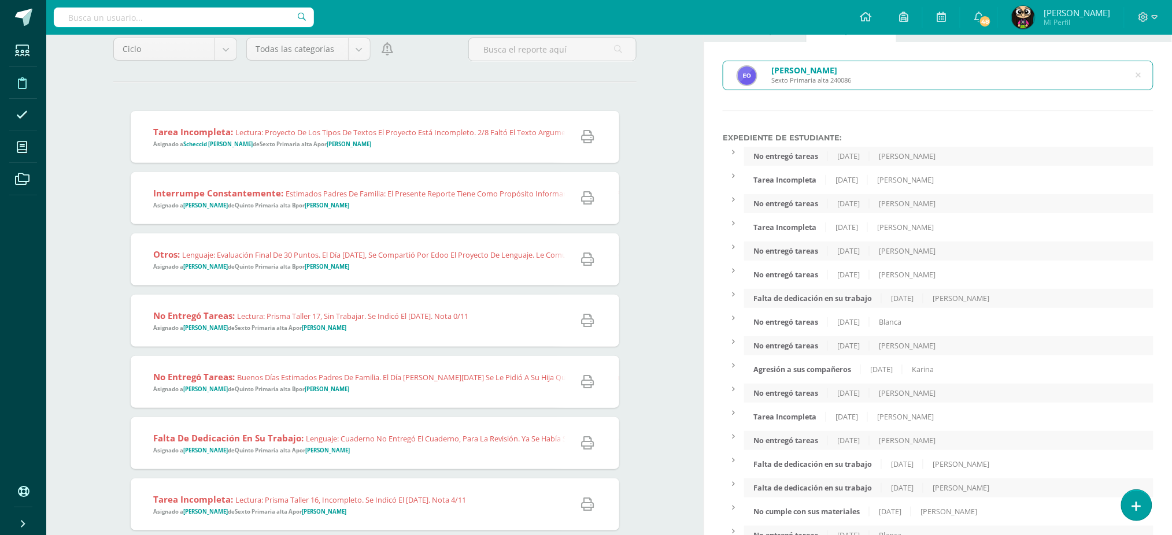
scroll to position [115, 0]
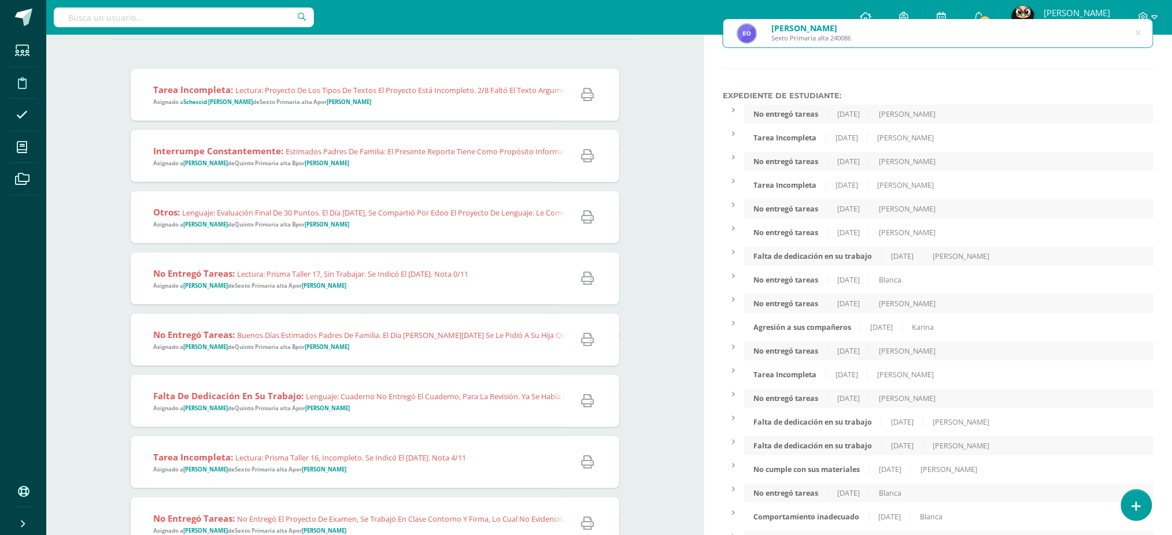
click at [1138, 32] on icon at bounding box center [1138, 32] width 5 height 29
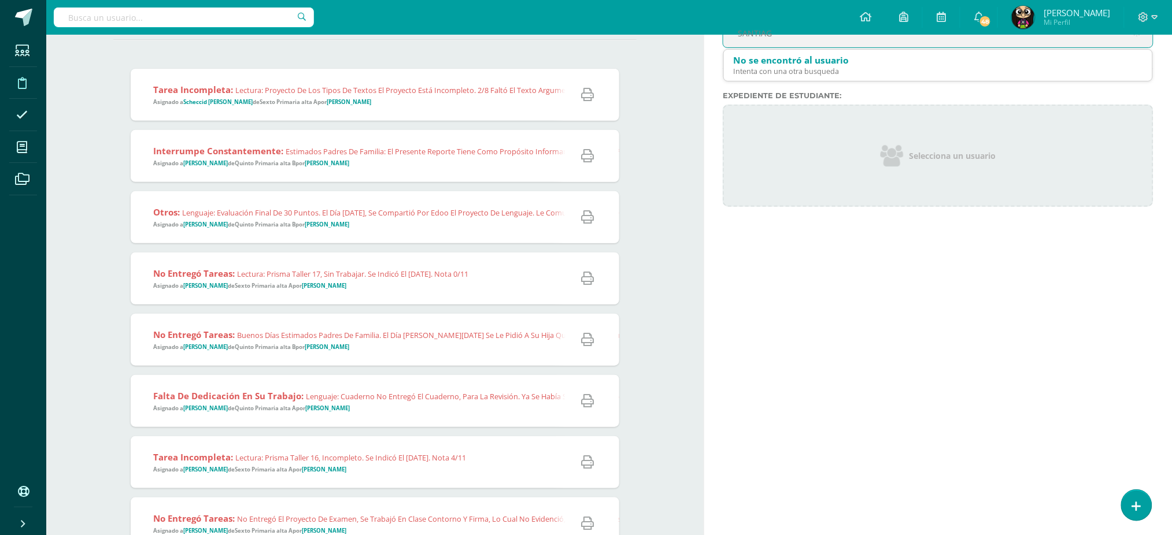
type input "SANTIAGO"
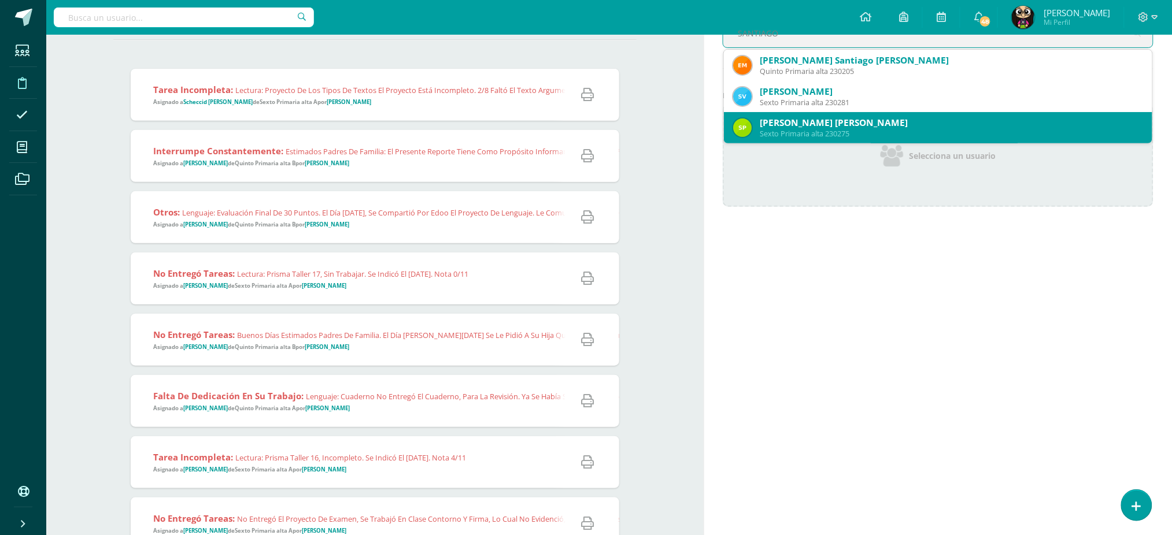
click at [850, 125] on div "[PERSON_NAME] [PERSON_NAME]" at bounding box center [950, 123] width 383 height 12
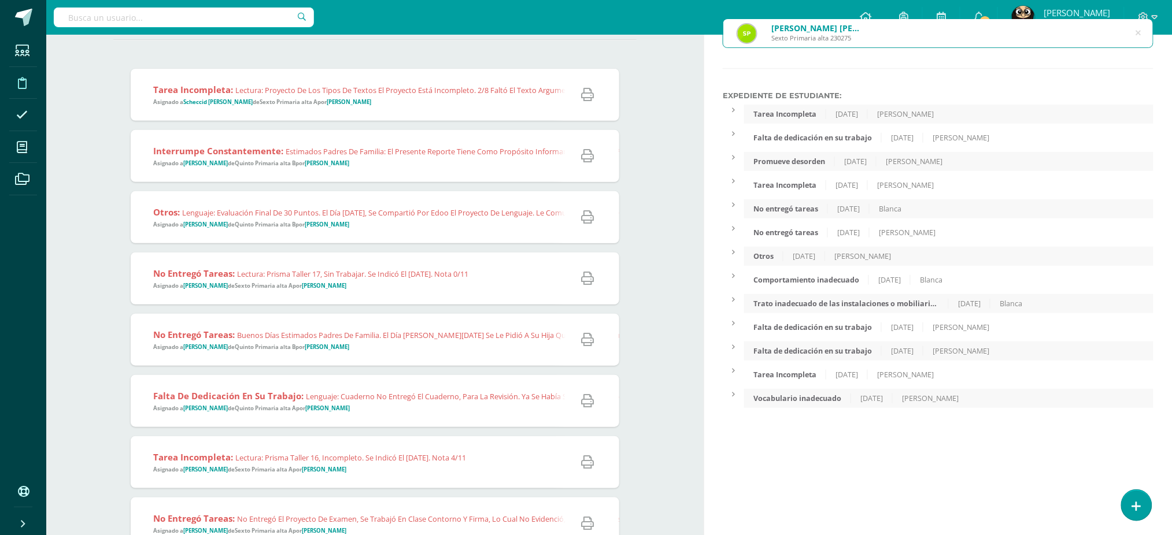
click at [787, 257] on div "[DATE]" at bounding box center [804, 256] width 42 height 10
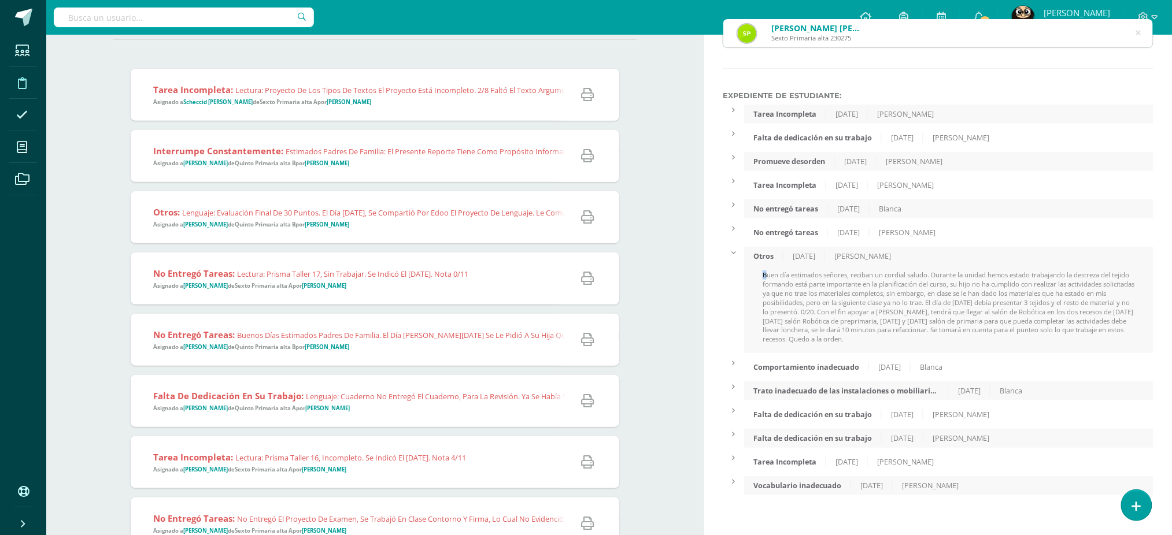
drag, startPoint x: 790, startPoint y: 240, endPoint x: 765, endPoint y: 275, distance: 42.5
click at [765, 275] on div "Buen día estimados señores, reciban un cordial saludo. Durante la unidad hemos …" at bounding box center [948, 312] width 409 height 83
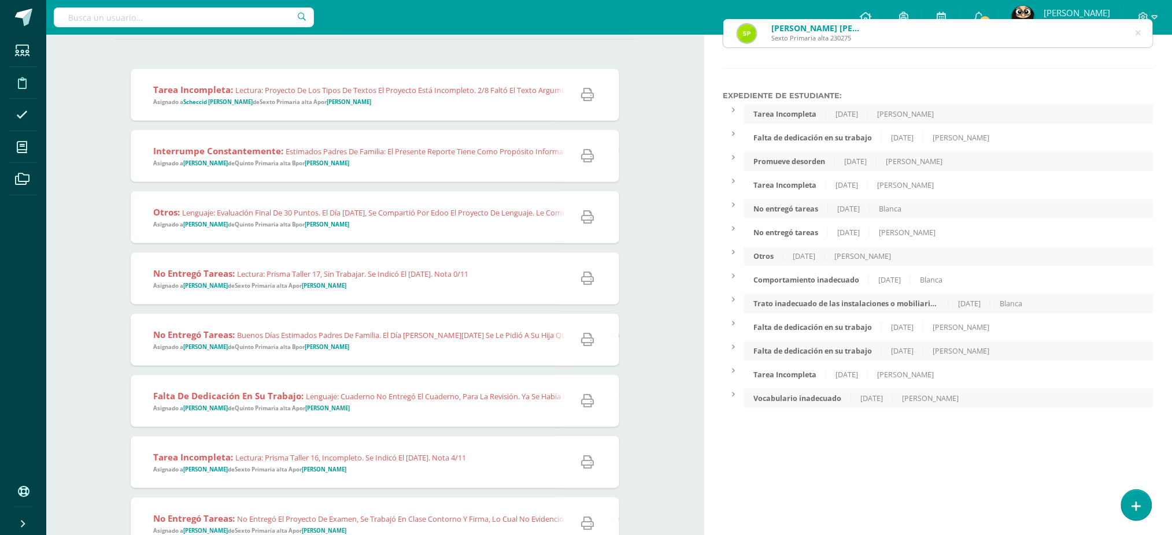
click at [768, 265] on div "Otros [DATE] [PERSON_NAME]" at bounding box center [948, 256] width 409 height 19
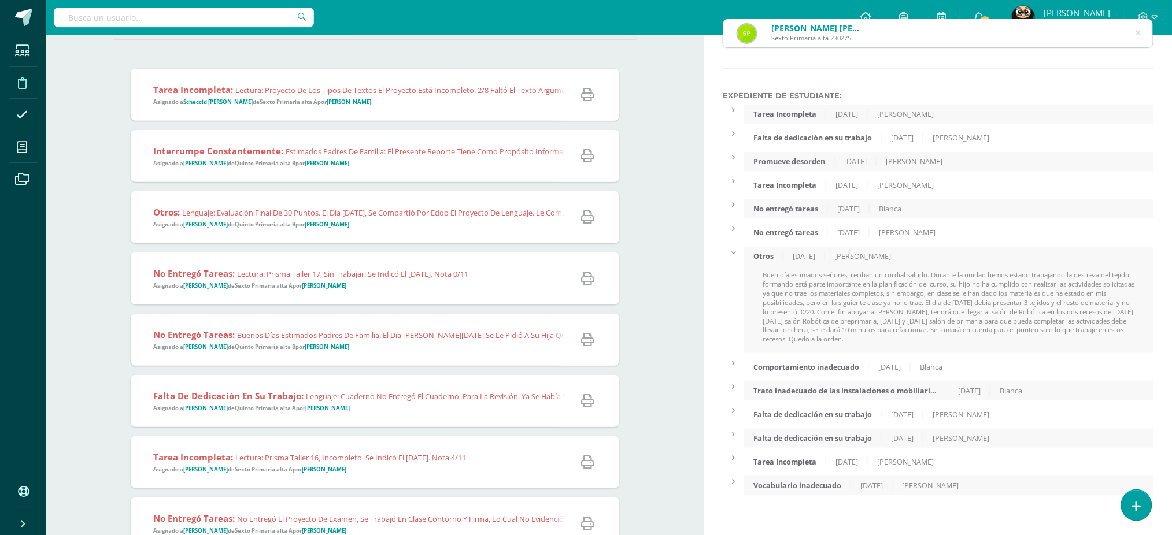
click at [1140, 33] on icon at bounding box center [1138, 32] width 5 height 29
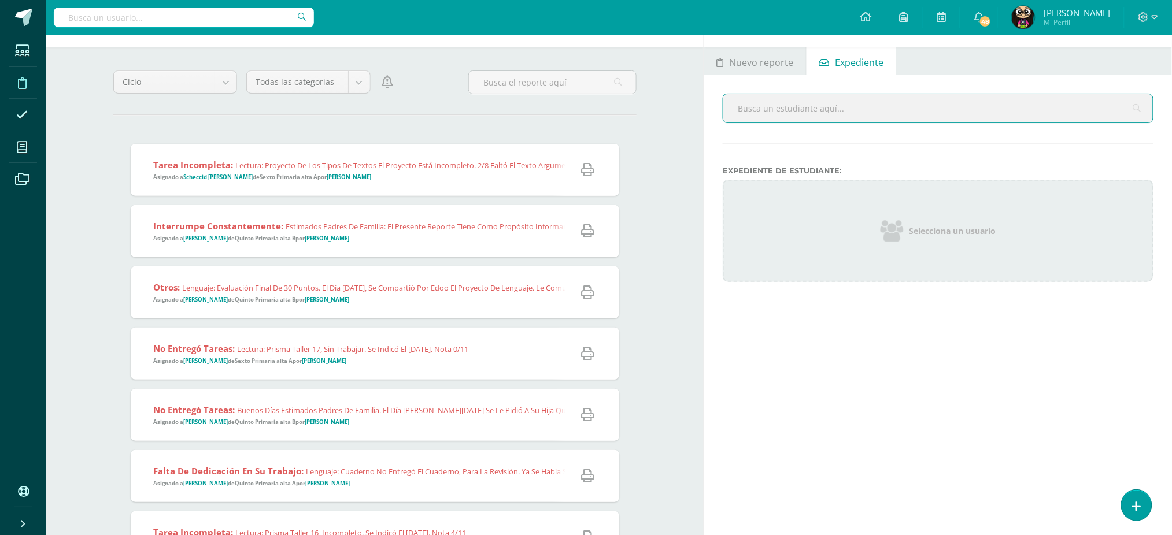
scroll to position [38, 0]
type input "[PERSON_NAME]"
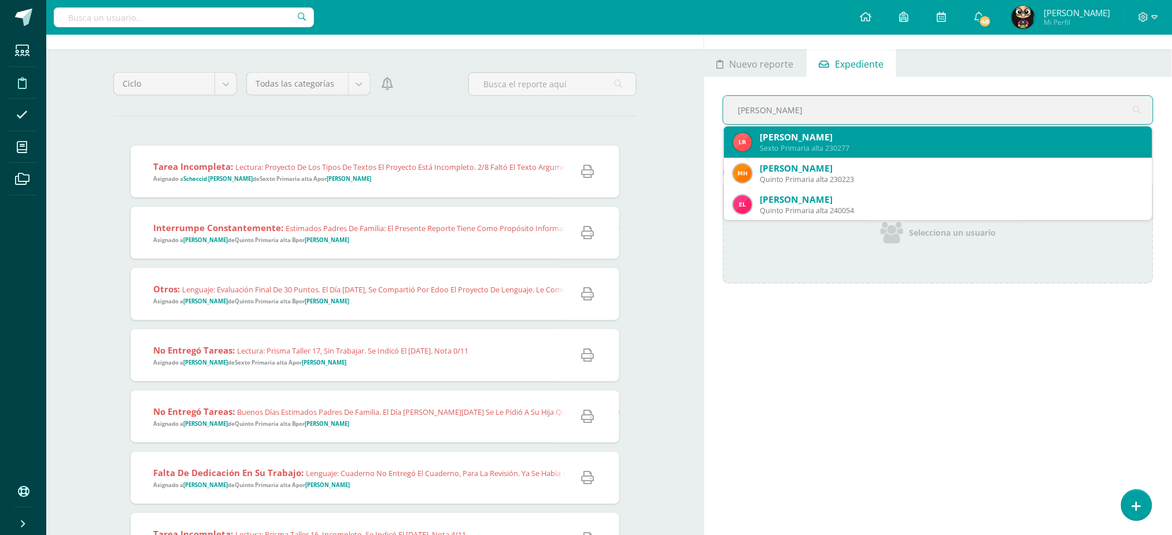
click at [858, 146] on div "Sexto Primaria alta 230277" at bounding box center [950, 148] width 383 height 10
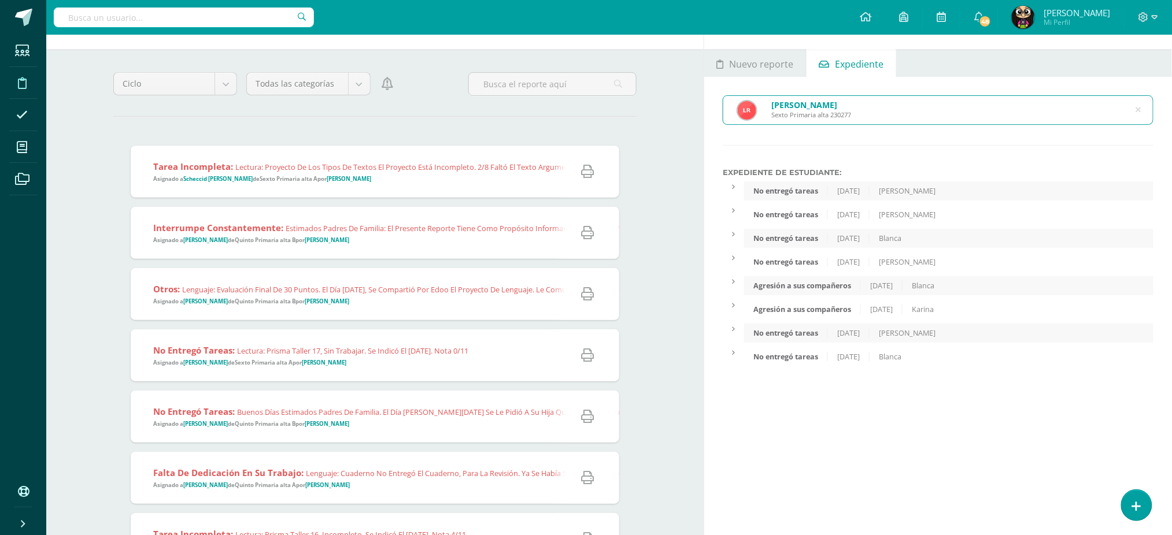
click at [840, 284] on div "Agresión a sus compañeros" at bounding box center [802, 286] width 117 height 10
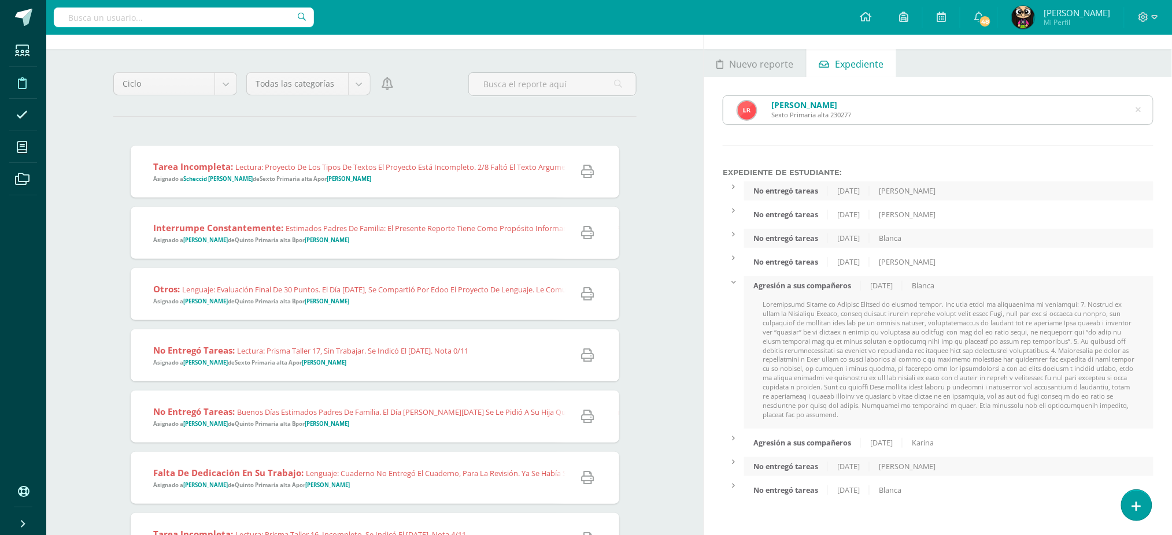
click at [820, 444] on div "Agresión a sus compañeros" at bounding box center [802, 443] width 117 height 10
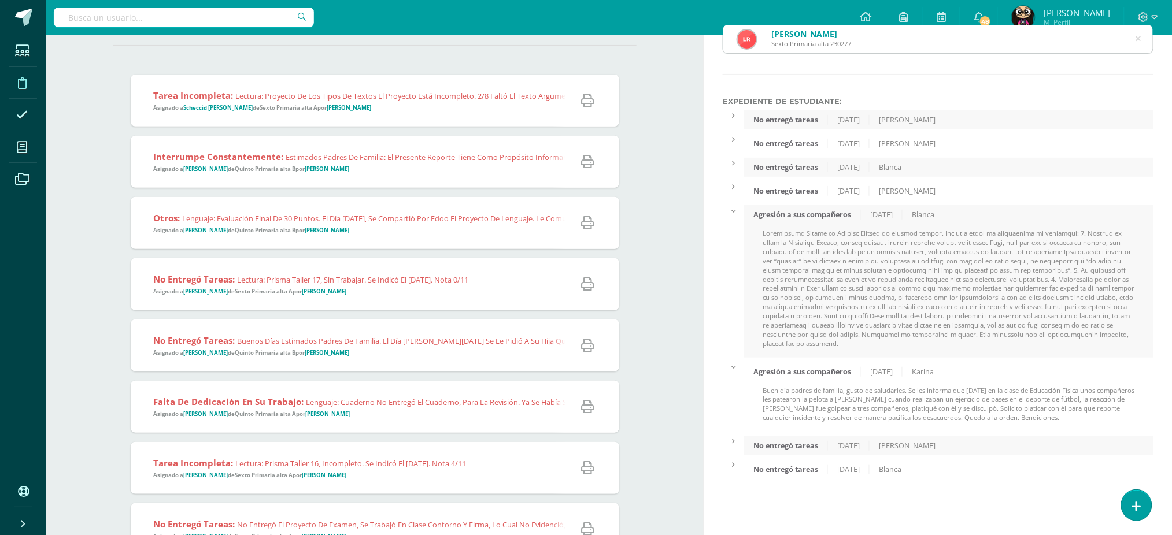
scroll to position [115, 0]
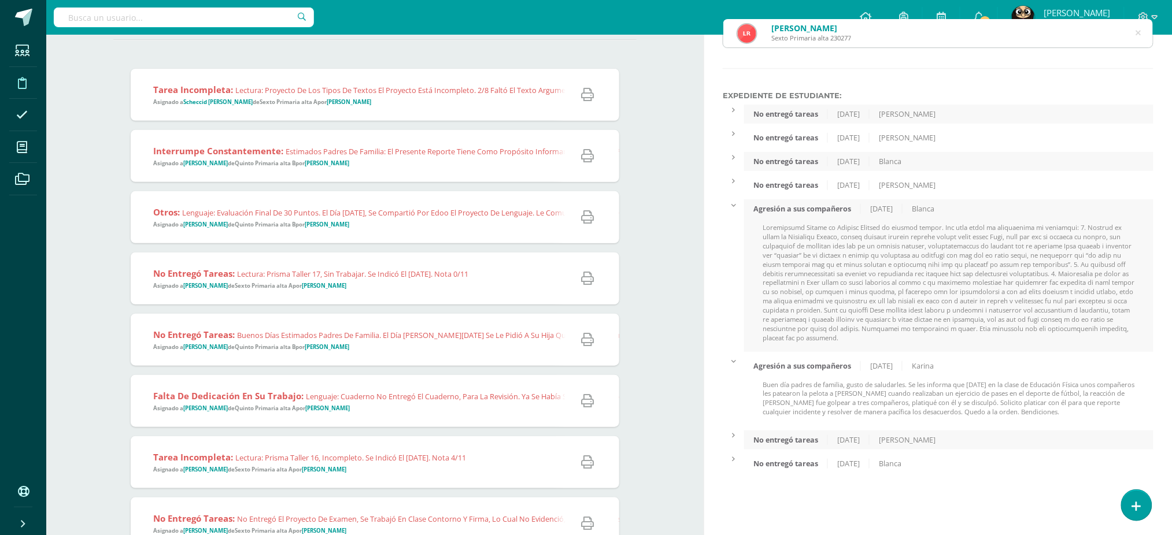
click at [1140, 29] on icon at bounding box center [1138, 32] width 5 height 29
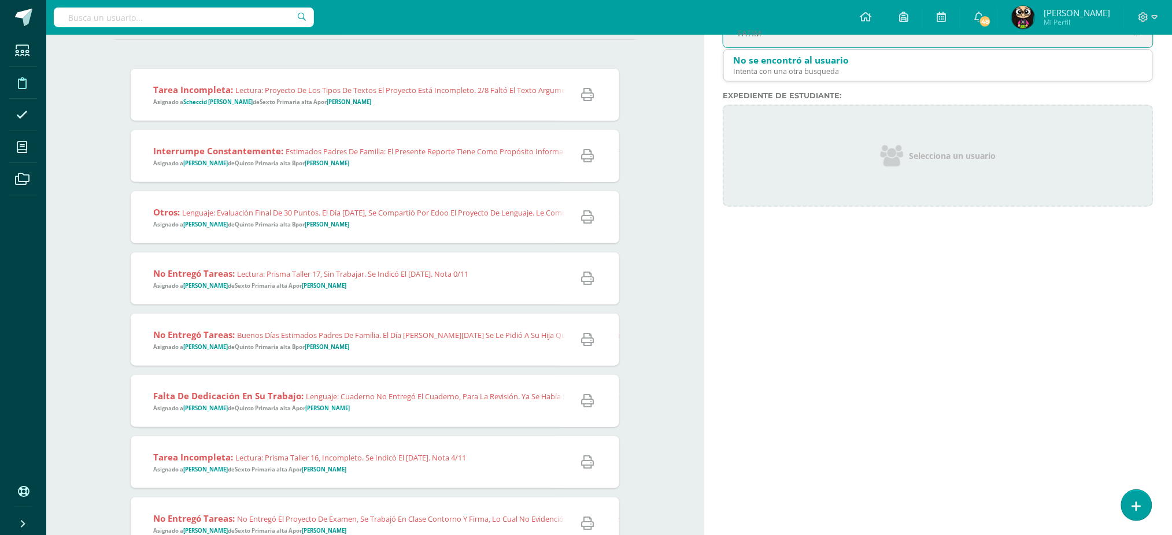
type input "[PERSON_NAME]"
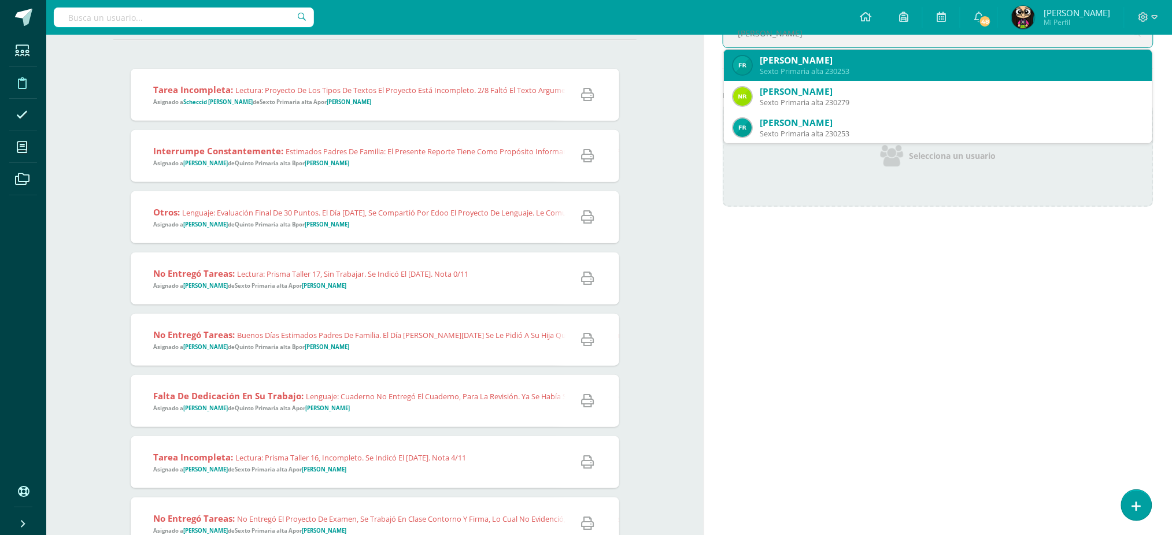
click at [891, 61] on div "[PERSON_NAME]" at bounding box center [950, 60] width 383 height 12
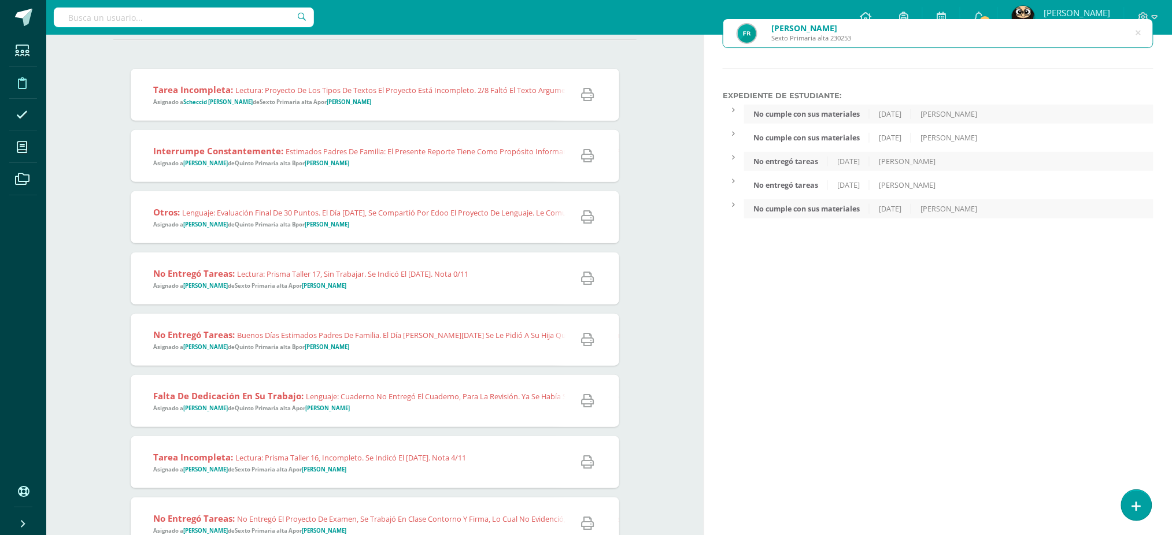
click at [1142, 31] on div "[PERSON_NAME] Sexto Primaria alta 230253" at bounding box center [937, 33] width 429 height 28
click at [1141, 31] on icon at bounding box center [1138, 33] width 24 height 24
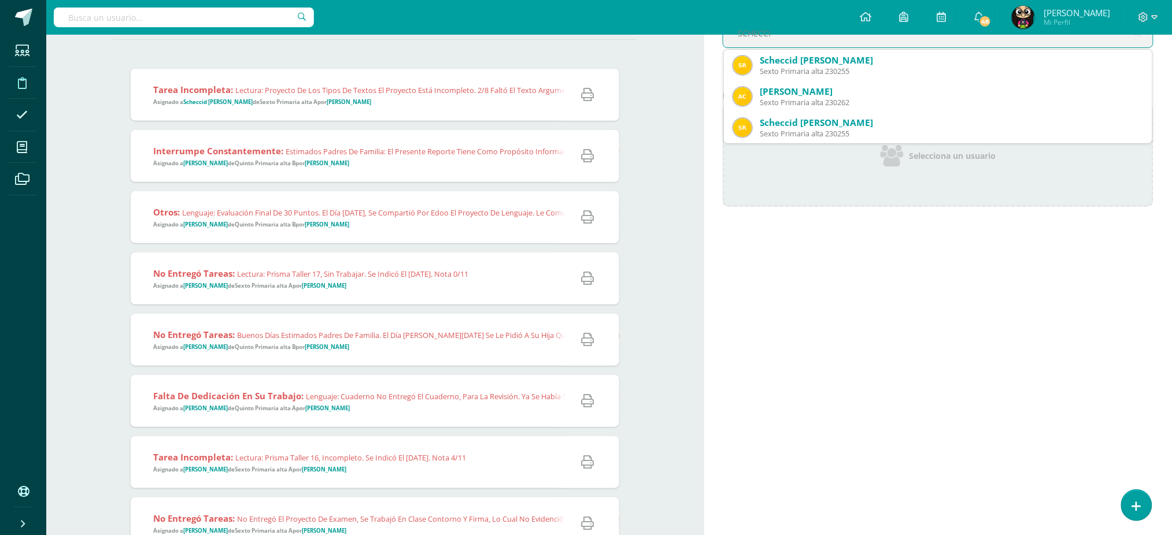
type input "SCHECCID"
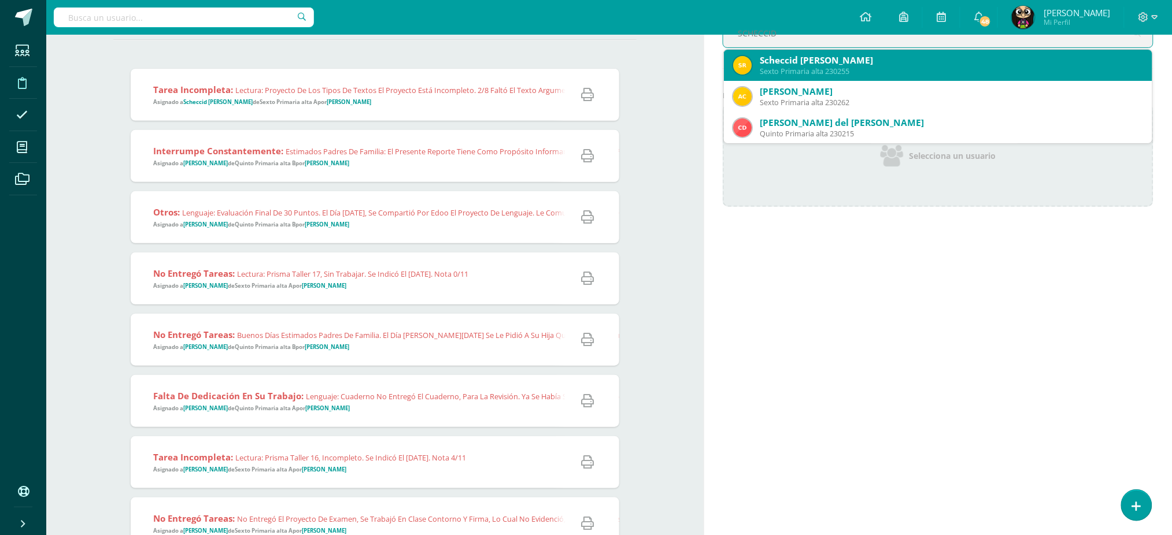
click at [818, 64] on div "Scheccid [PERSON_NAME]" at bounding box center [950, 60] width 383 height 12
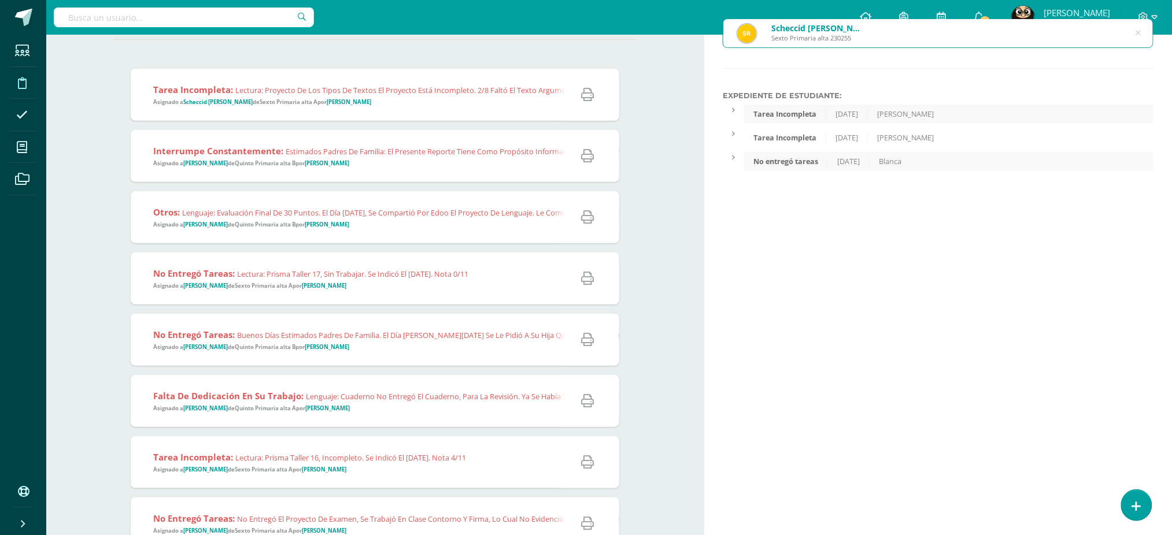
click at [1139, 31] on icon at bounding box center [1138, 32] width 5 height 29
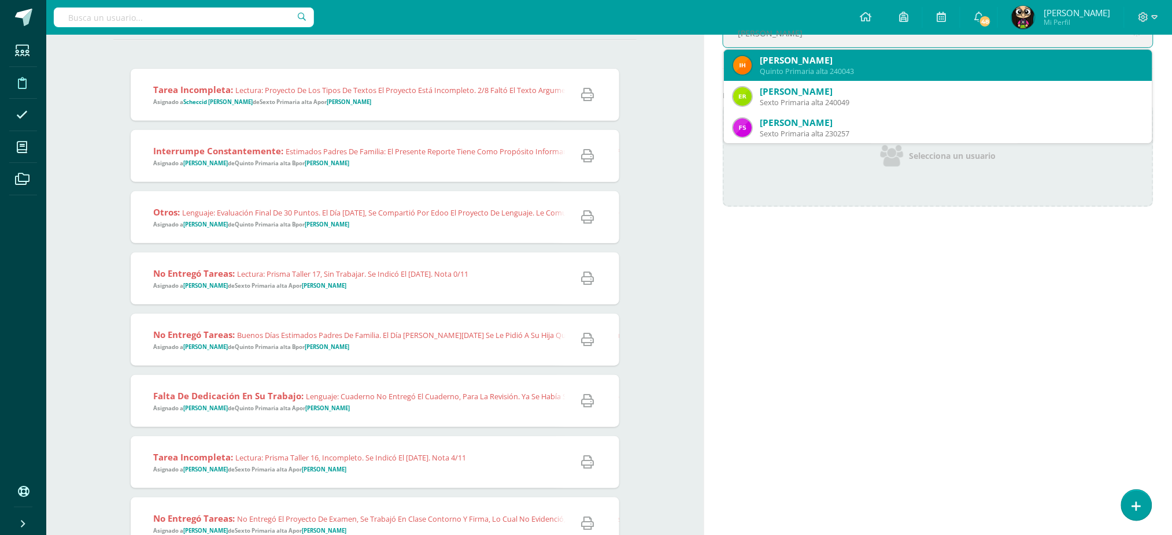
type input "[PERSON_NAME]"
click at [876, 69] on div "Sexto Primaria alta 230257" at bounding box center [950, 71] width 383 height 10
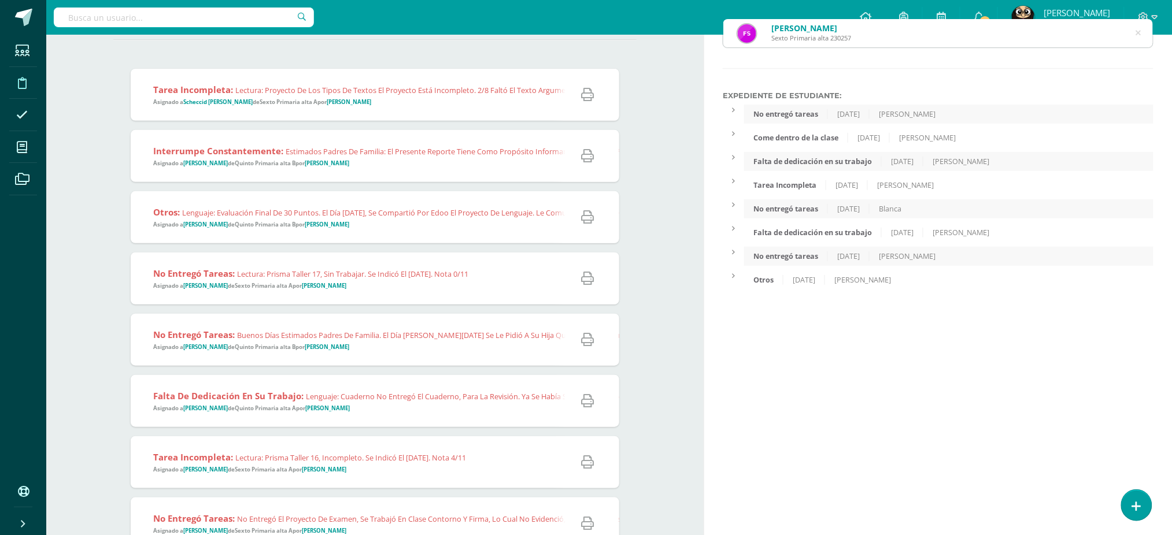
click at [764, 284] on div "Otros" at bounding box center [763, 280] width 39 height 10
click at [856, 301] on div "Lectura: Tiene 4 respuestas incorrectas. Inciso 3, incorrecta. Inciso 4, debía …" at bounding box center [948, 303] width 409 height 18
click at [757, 281] on div "Otros" at bounding box center [763, 280] width 39 height 10
click at [1140, 31] on icon at bounding box center [1138, 33] width 29 height 5
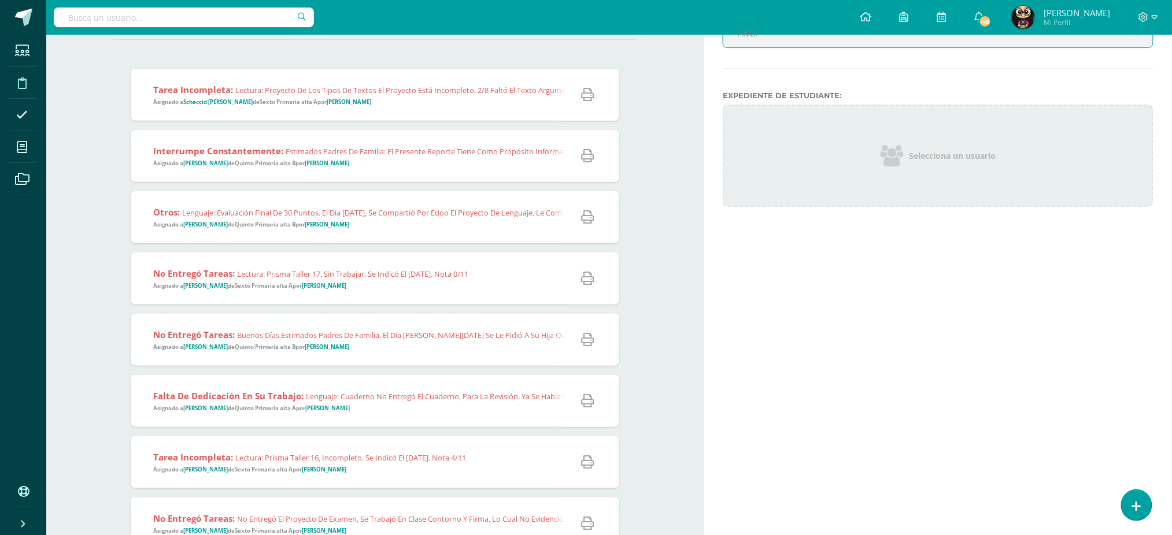
type input "[PERSON_NAME]"
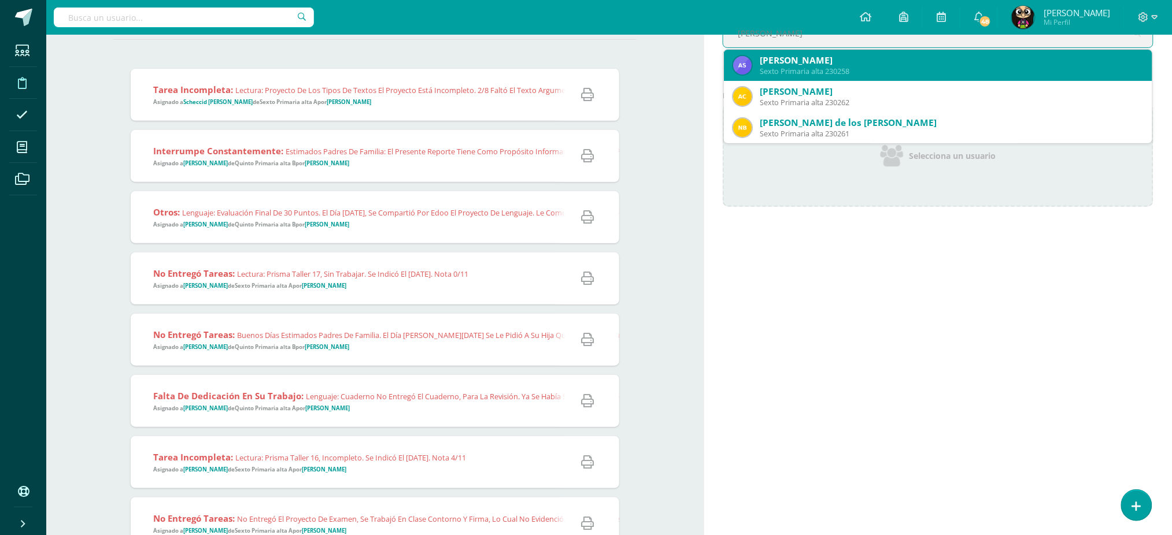
click at [879, 67] on div "Sexto Primaria alta 230258" at bounding box center [950, 71] width 383 height 10
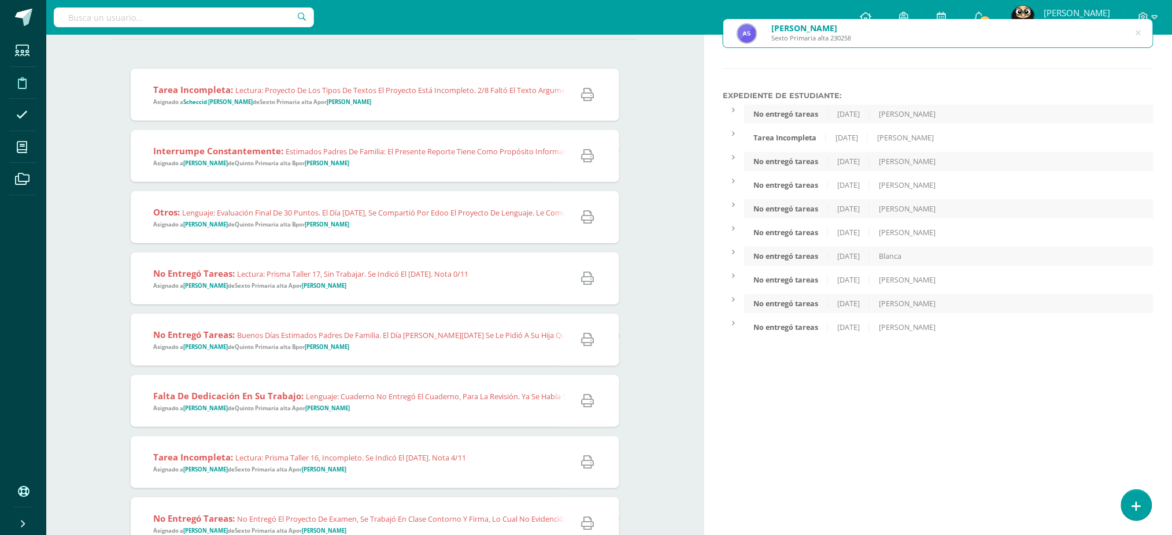
click at [1142, 34] on div "[PERSON_NAME] Sexto Primaria alta 230258" at bounding box center [937, 33] width 429 height 28
click at [1135, 32] on div "[PERSON_NAME] Sexto Primaria alta 230258" at bounding box center [937, 33] width 429 height 28
click at [1135, 31] on div "[PERSON_NAME] Sexto Primaria alta 230258" at bounding box center [937, 33] width 429 height 28
click at [1136, 31] on icon at bounding box center [1138, 33] width 29 height 5
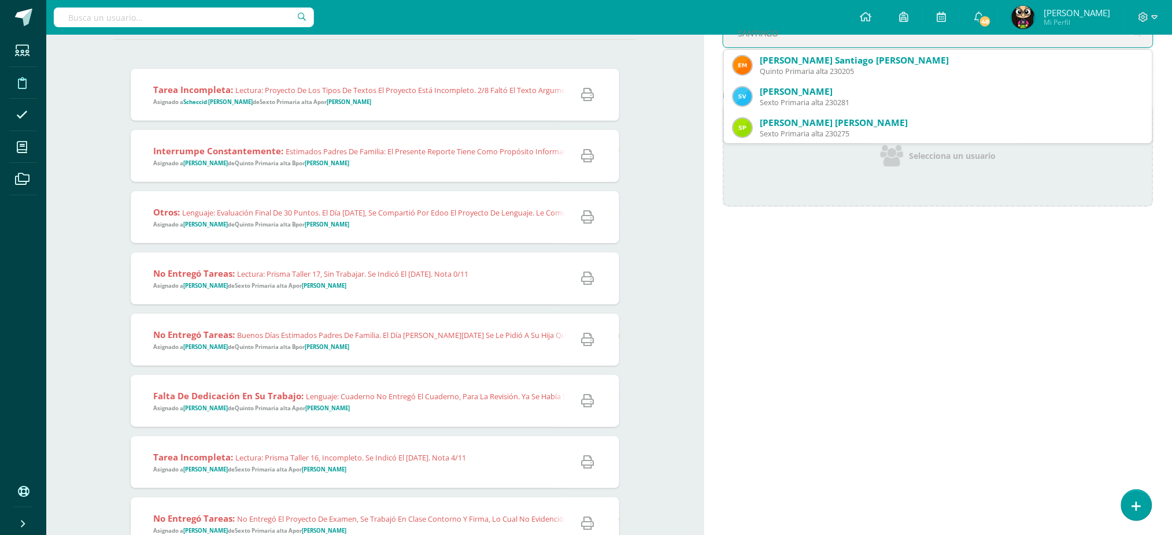
type input "SANTIAGO"
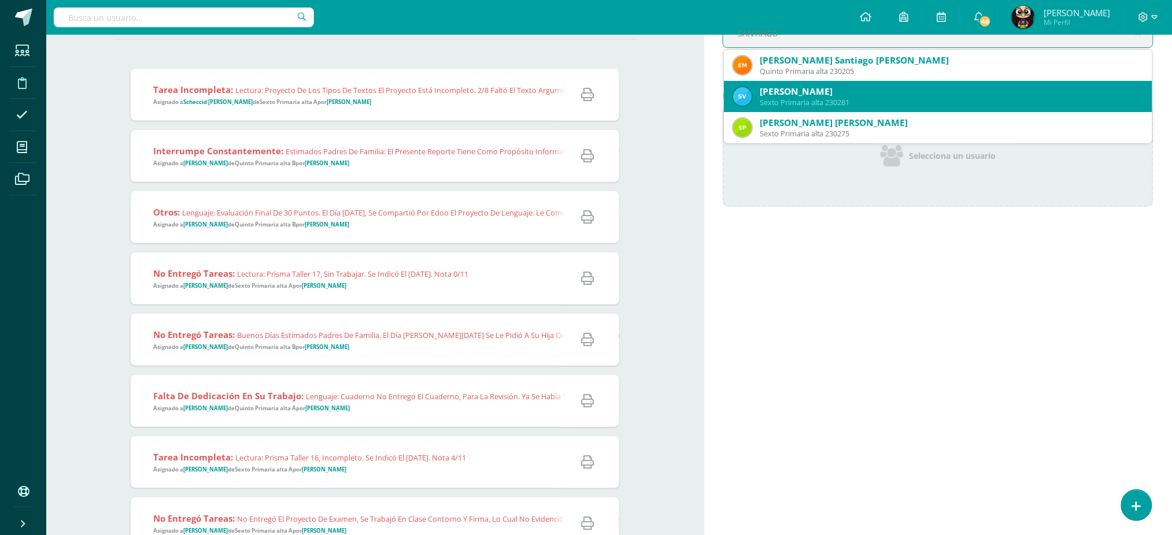
click at [951, 95] on div "[PERSON_NAME]" at bounding box center [950, 92] width 383 height 12
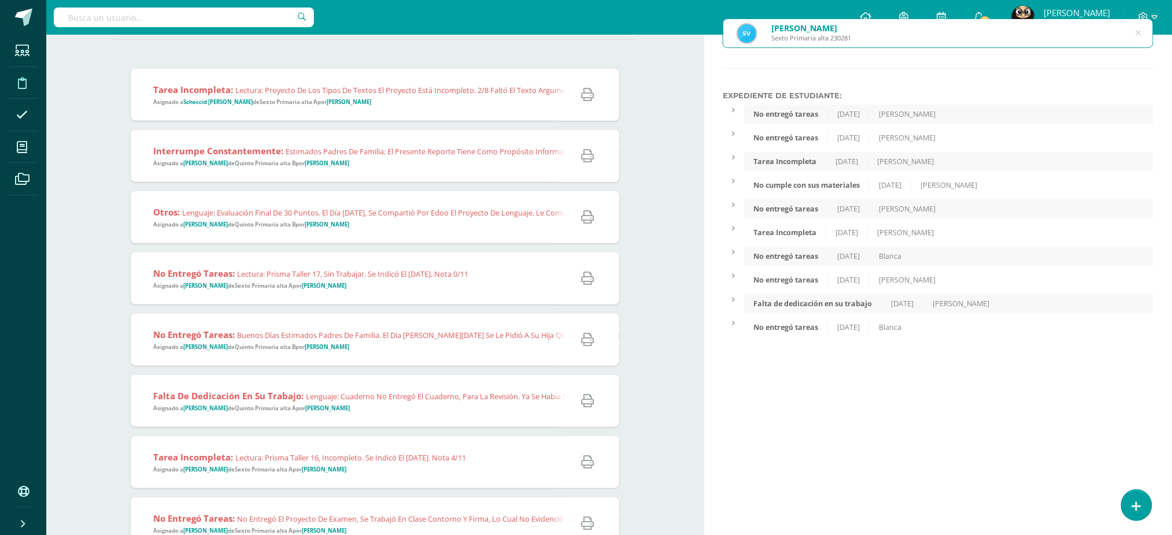
click at [1136, 32] on icon at bounding box center [1138, 32] width 5 height 29
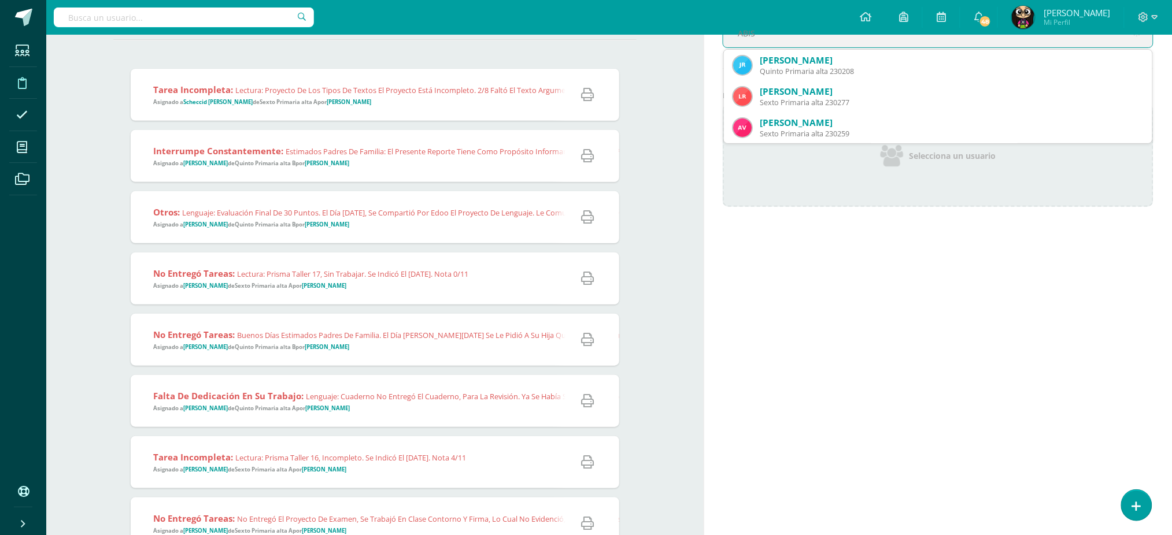
type input "[PERSON_NAME]"
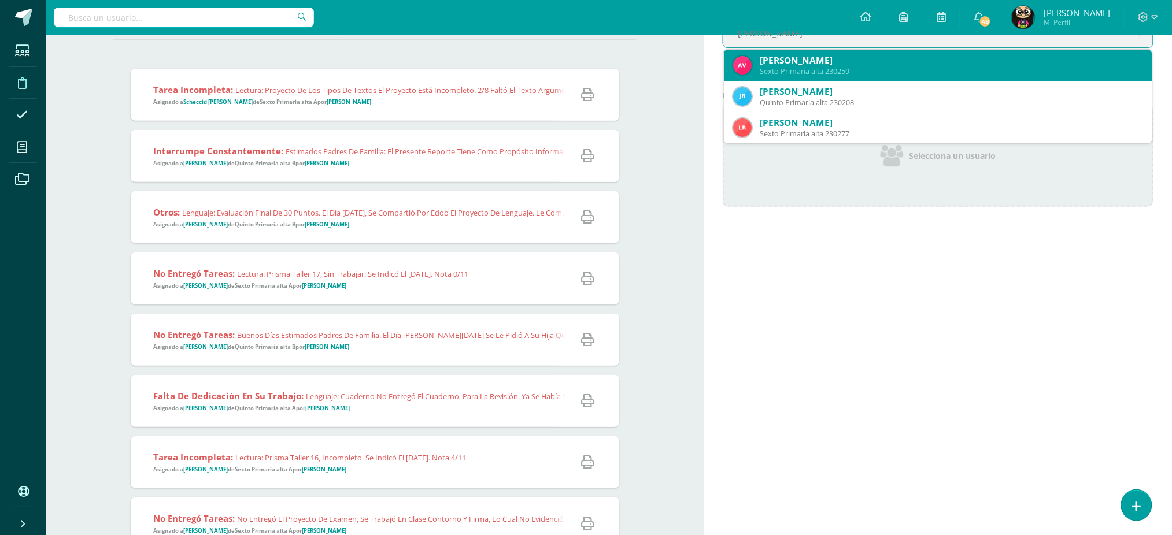
click at [832, 63] on div "[PERSON_NAME]" at bounding box center [950, 60] width 383 height 12
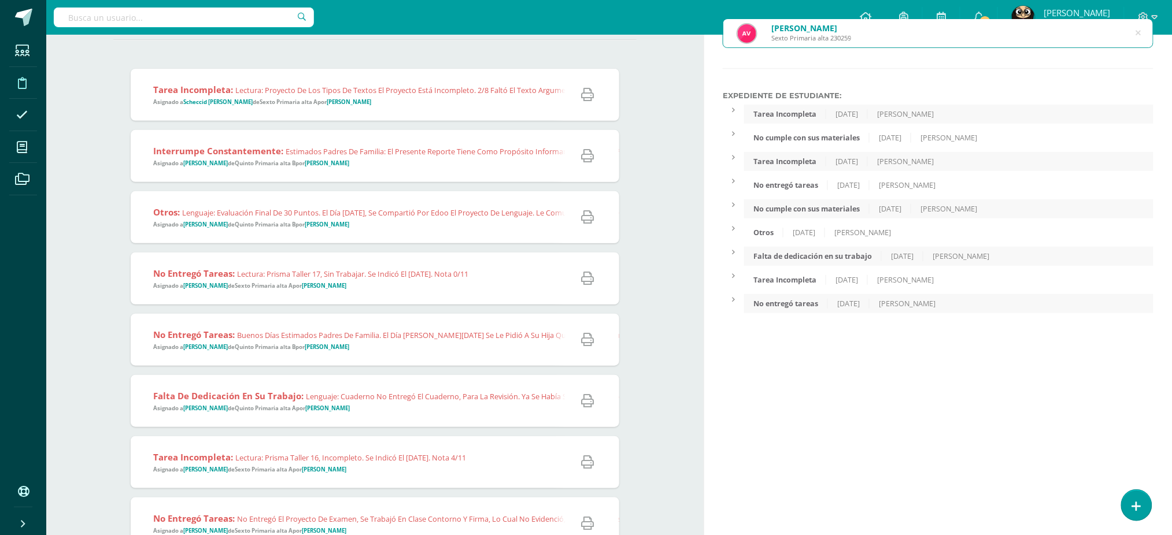
click at [763, 232] on div "Otros" at bounding box center [763, 233] width 39 height 10
